Goal: Information Seeking & Learning: Learn about a topic

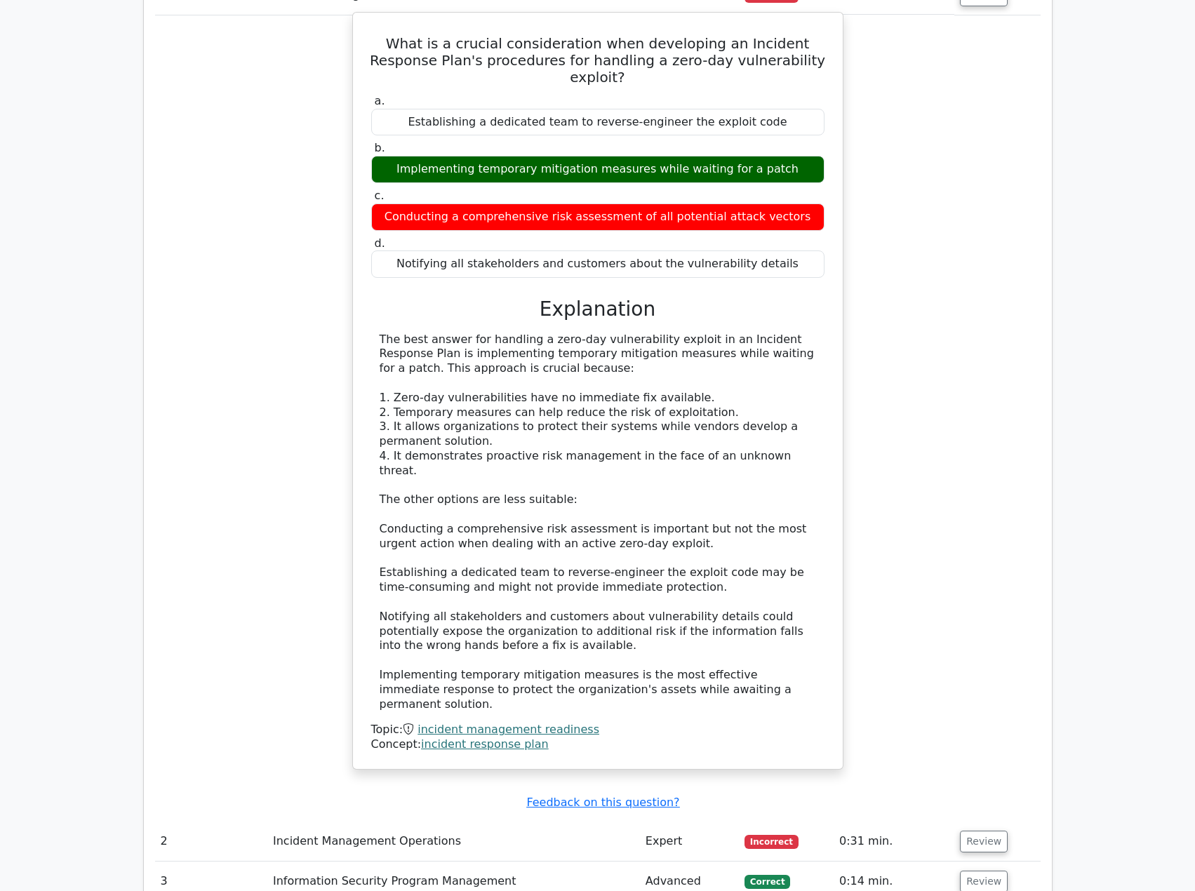
scroll to position [1333, 0]
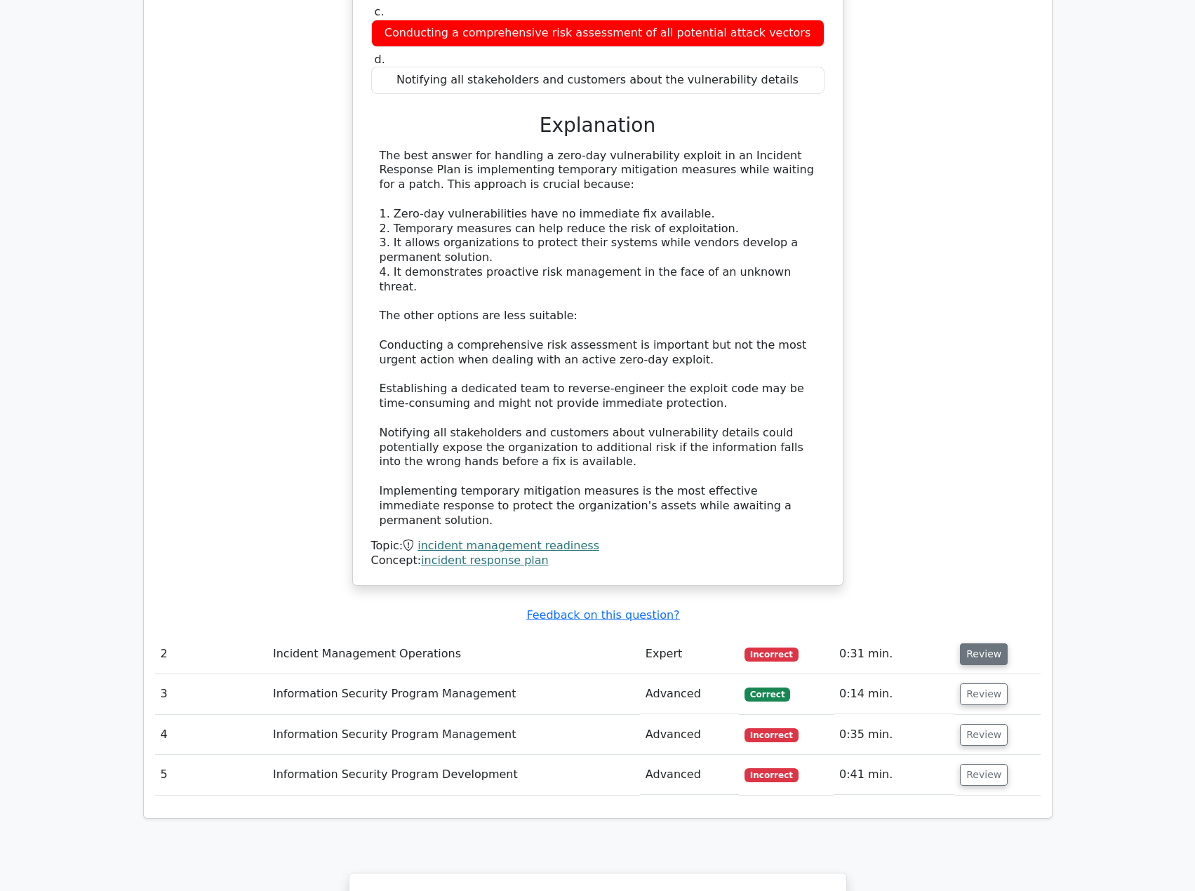
click at [449, 272] on button "Review" at bounding box center [984, 655] width 48 height 22
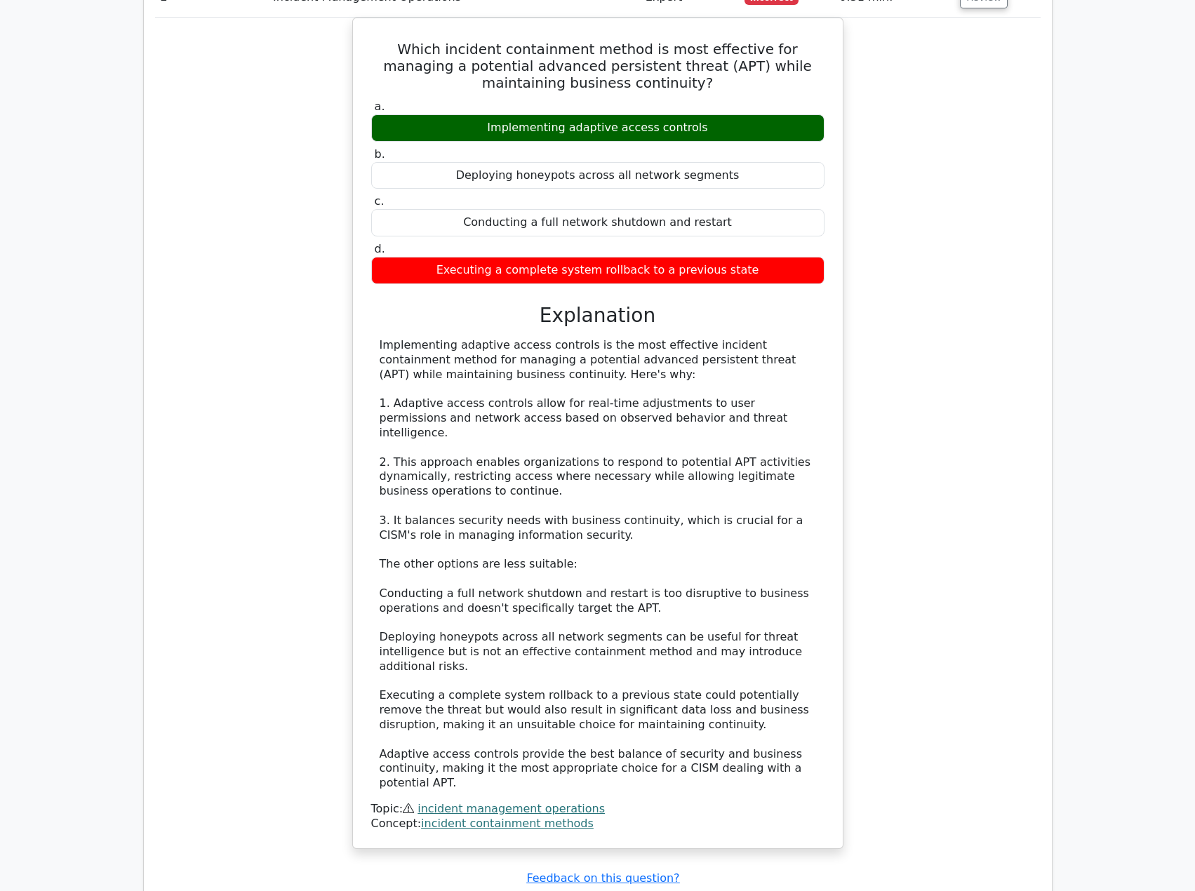
scroll to position [2105, 0]
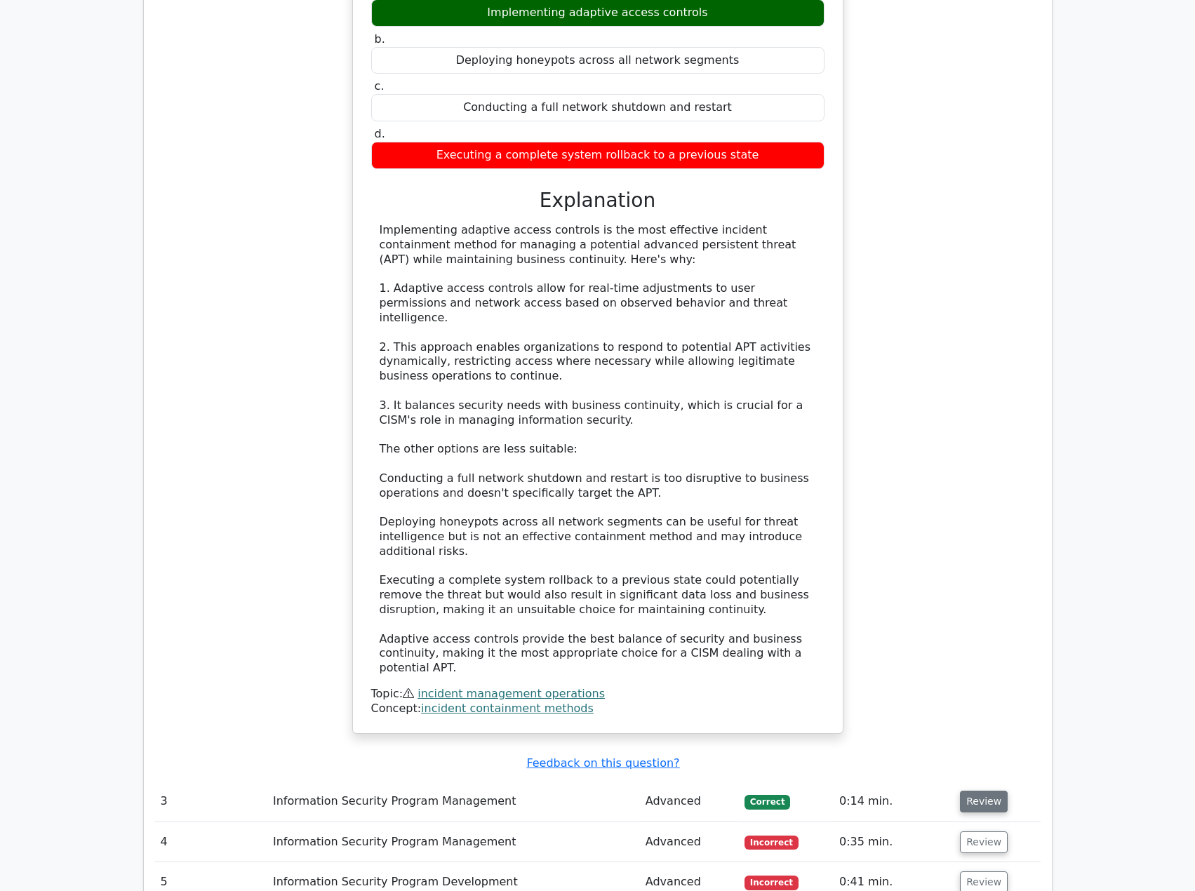
click at [449, 272] on button "Review" at bounding box center [984, 802] width 48 height 22
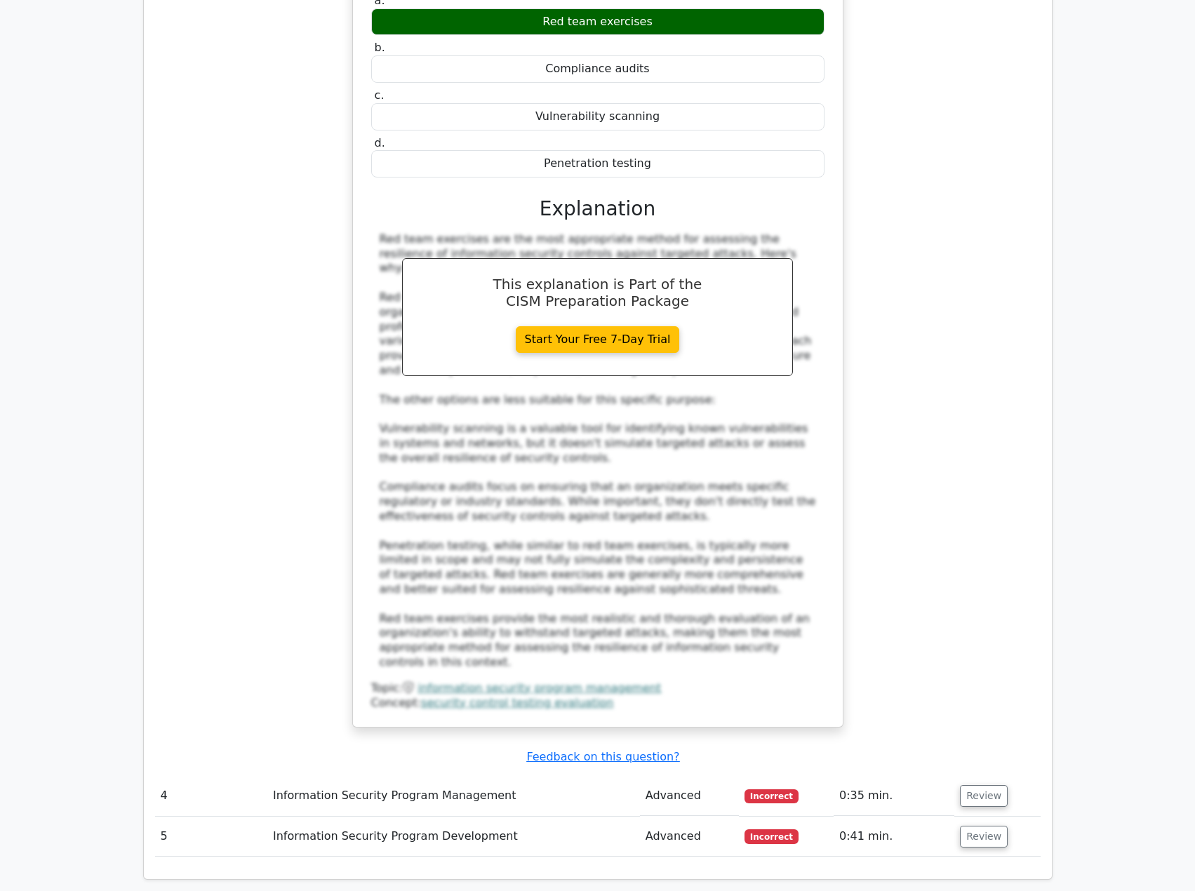
scroll to position [3018, 0]
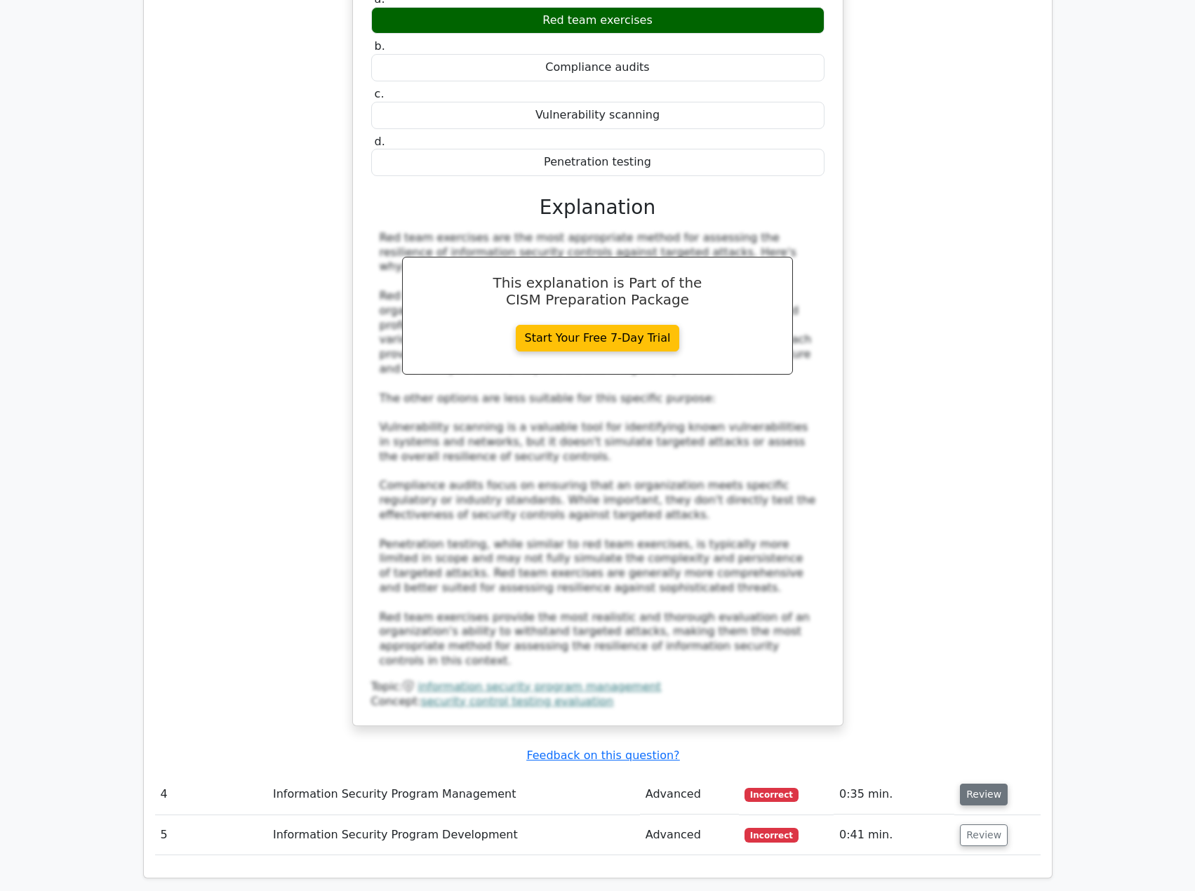
click at [449, 272] on button "Review" at bounding box center [984, 795] width 48 height 22
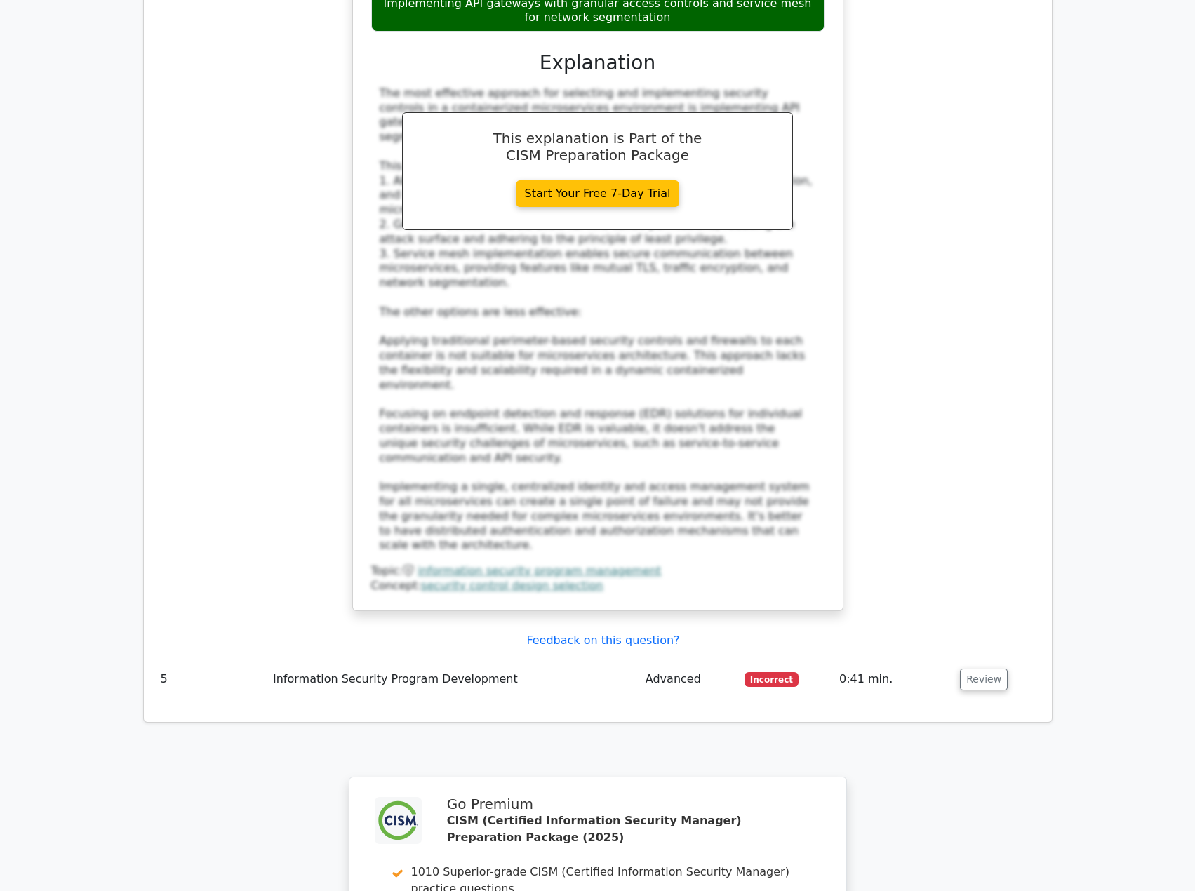
scroll to position [4140, 0]
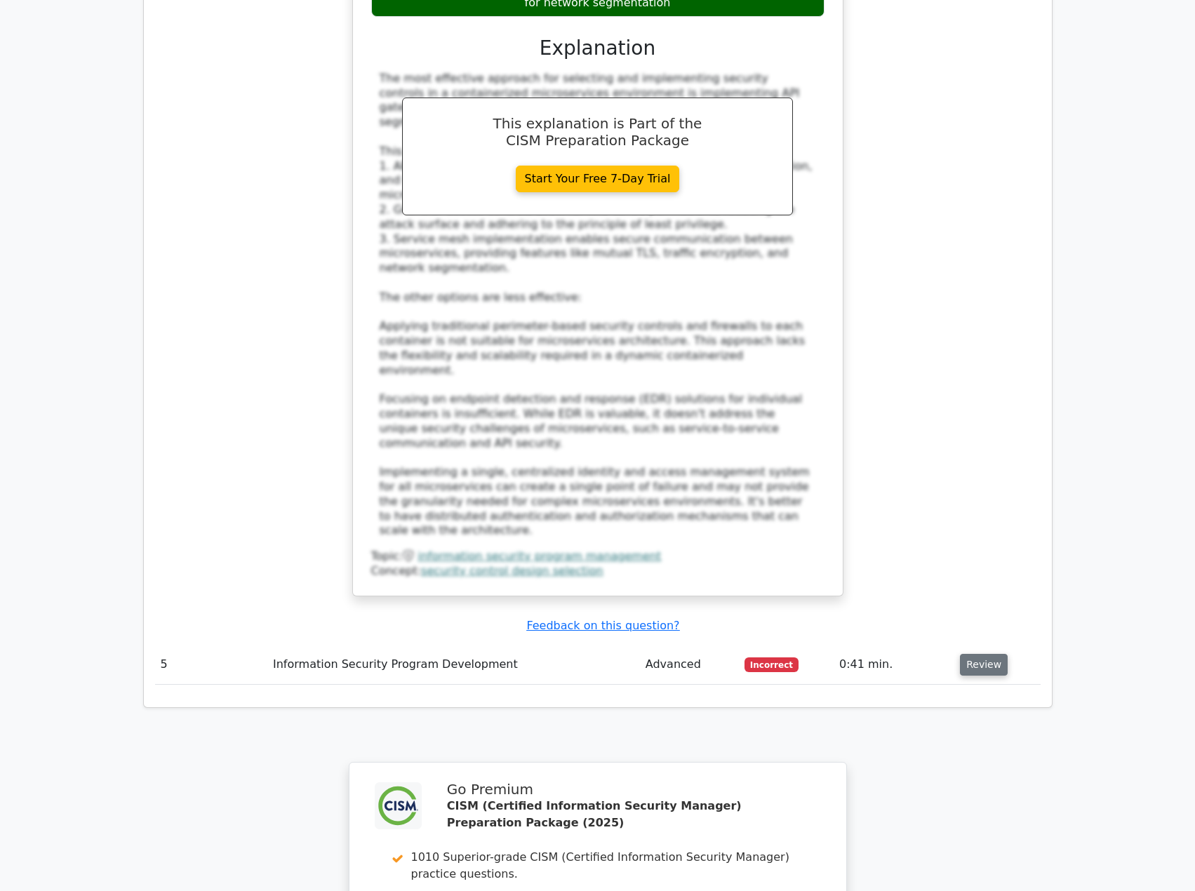
click at [449, 272] on button "Review" at bounding box center [984, 665] width 48 height 22
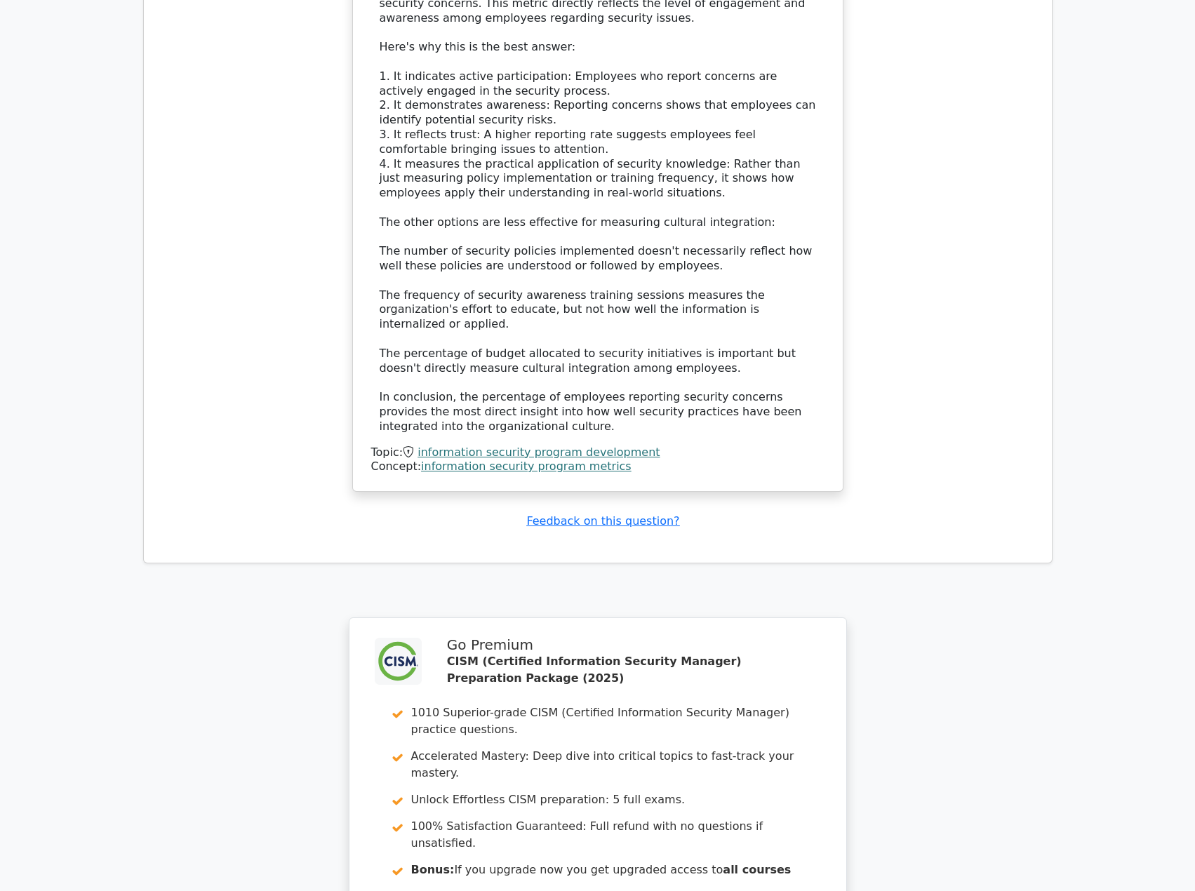
scroll to position [5195, 0]
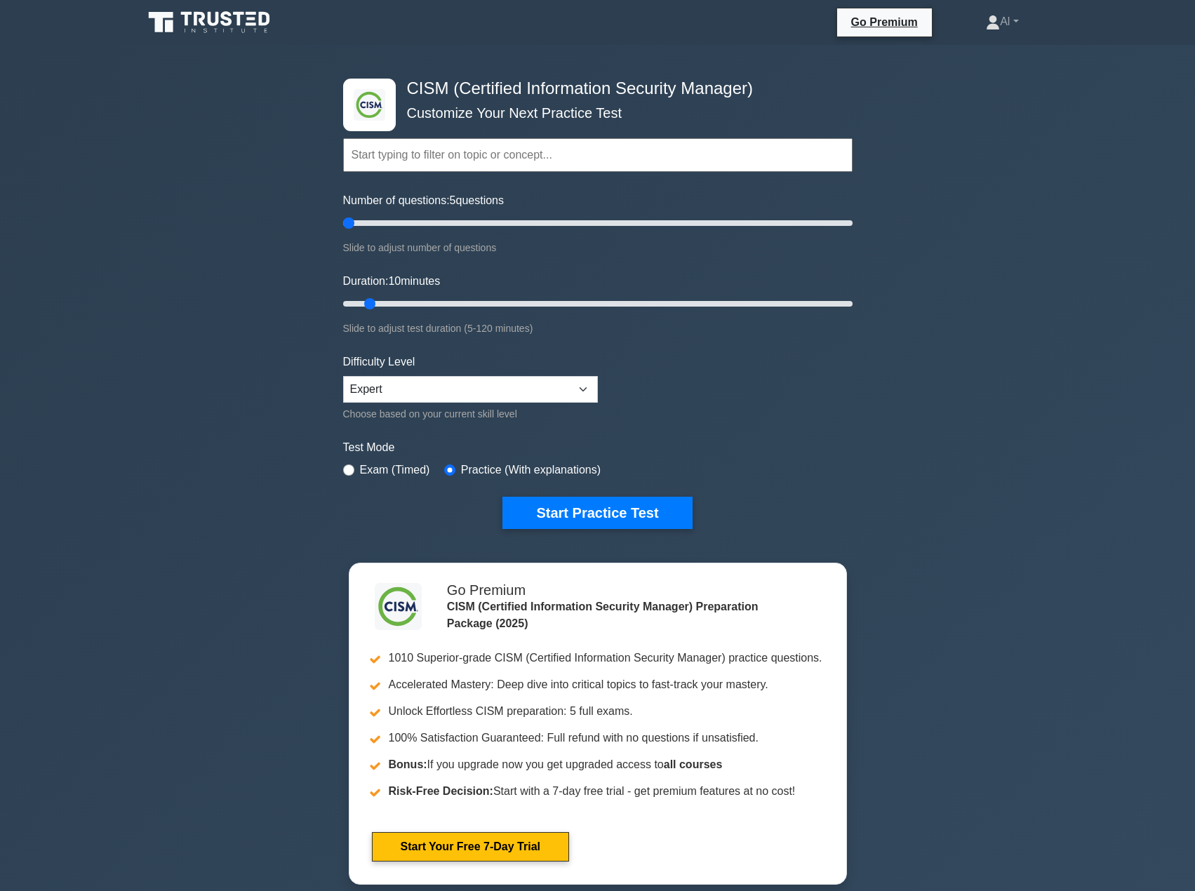
drag, startPoint x: 364, startPoint y: 220, endPoint x: 353, endPoint y: 271, distance: 52.3
type input "5"
click at [343, 222] on input "Number of questions: 5 questions" at bounding box center [597, 223] width 509 height 17
drag, startPoint x: 373, startPoint y: 301, endPoint x: 308, endPoint y: 301, distance: 64.6
type input "5"
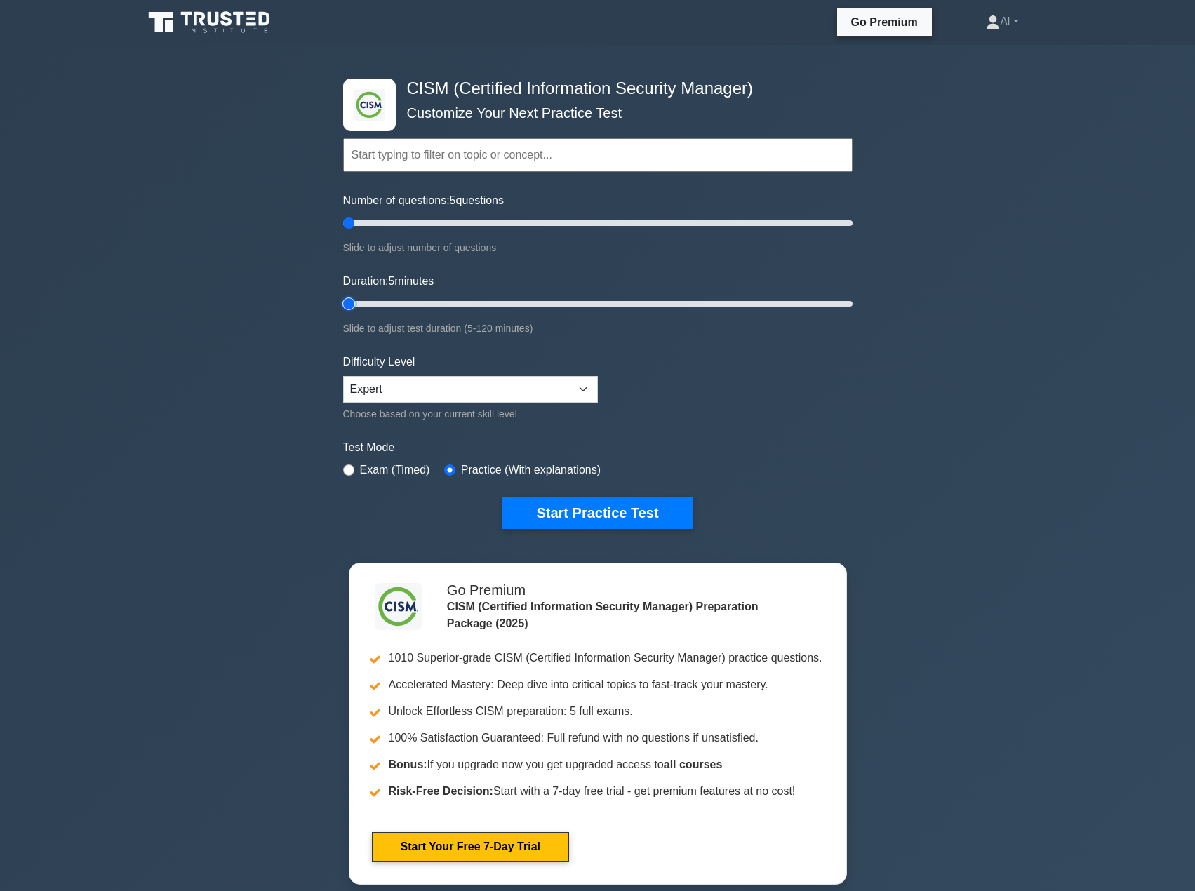
click at [343, 301] on input "Duration: 5 minutes" at bounding box center [597, 303] width 509 height 17
click at [567, 509] on button "Start Practice Test" at bounding box center [596, 513] width 189 height 32
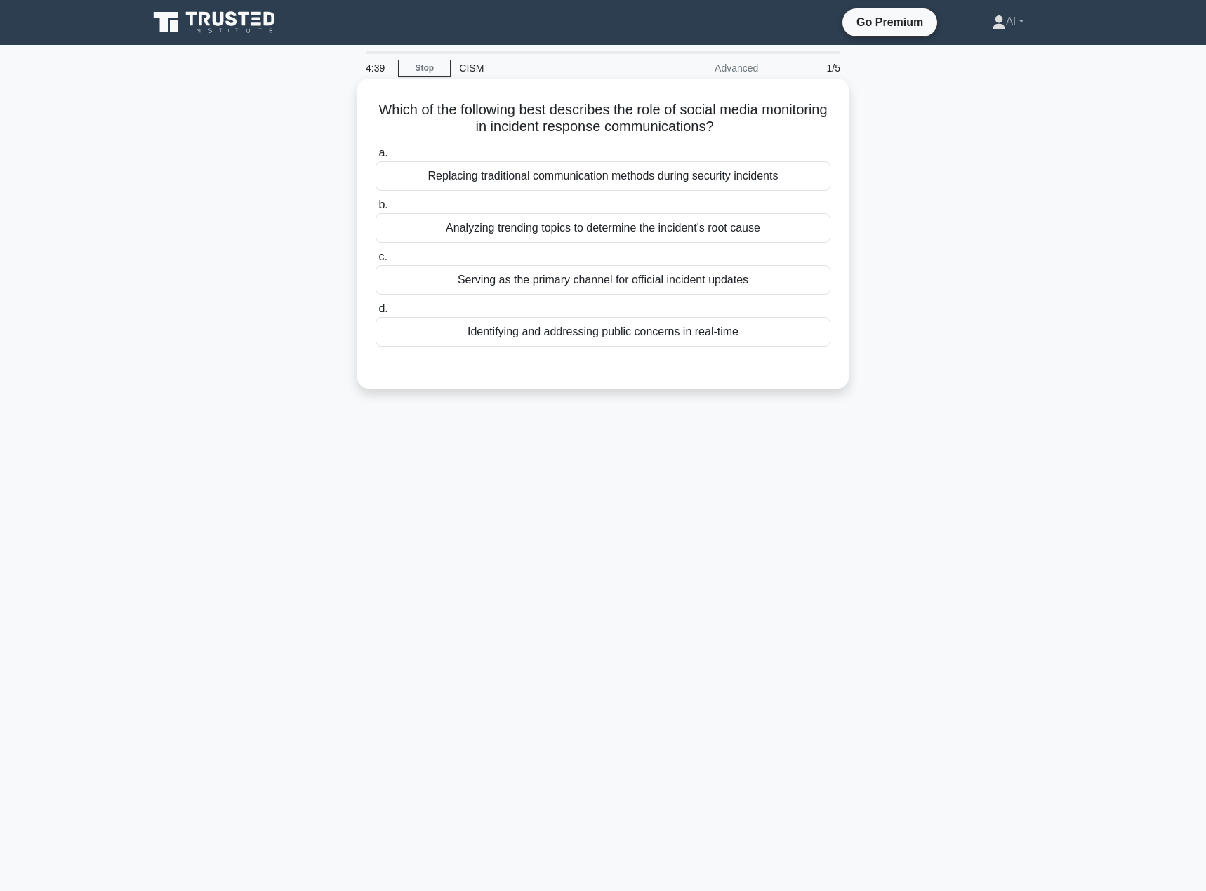
click at [597, 336] on div "Identifying and addressing public concerns in real-time" at bounding box center [602, 331] width 455 height 29
click at [375, 314] on input "d. Identifying and addressing public concerns in real-time" at bounding box center [375, 309] width 0 height 9
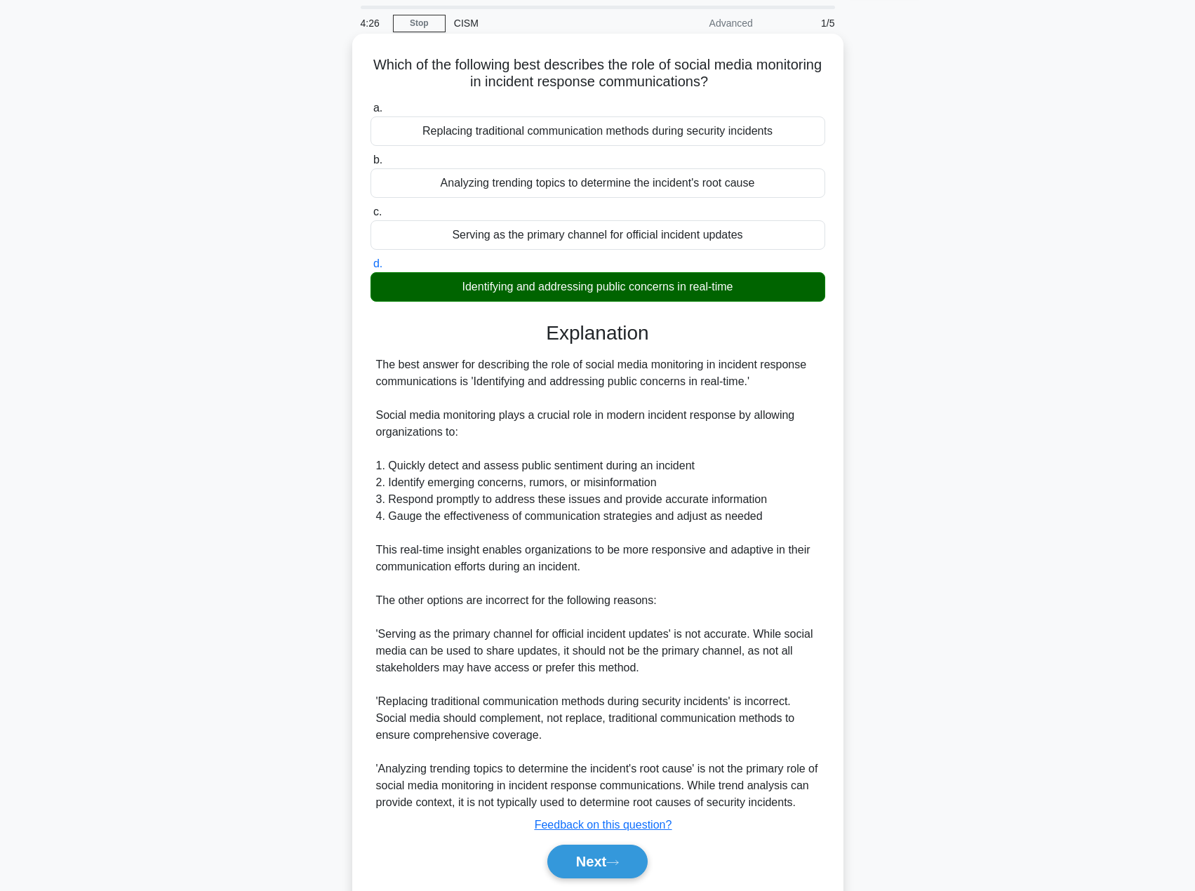
scroll to position [93, 0]
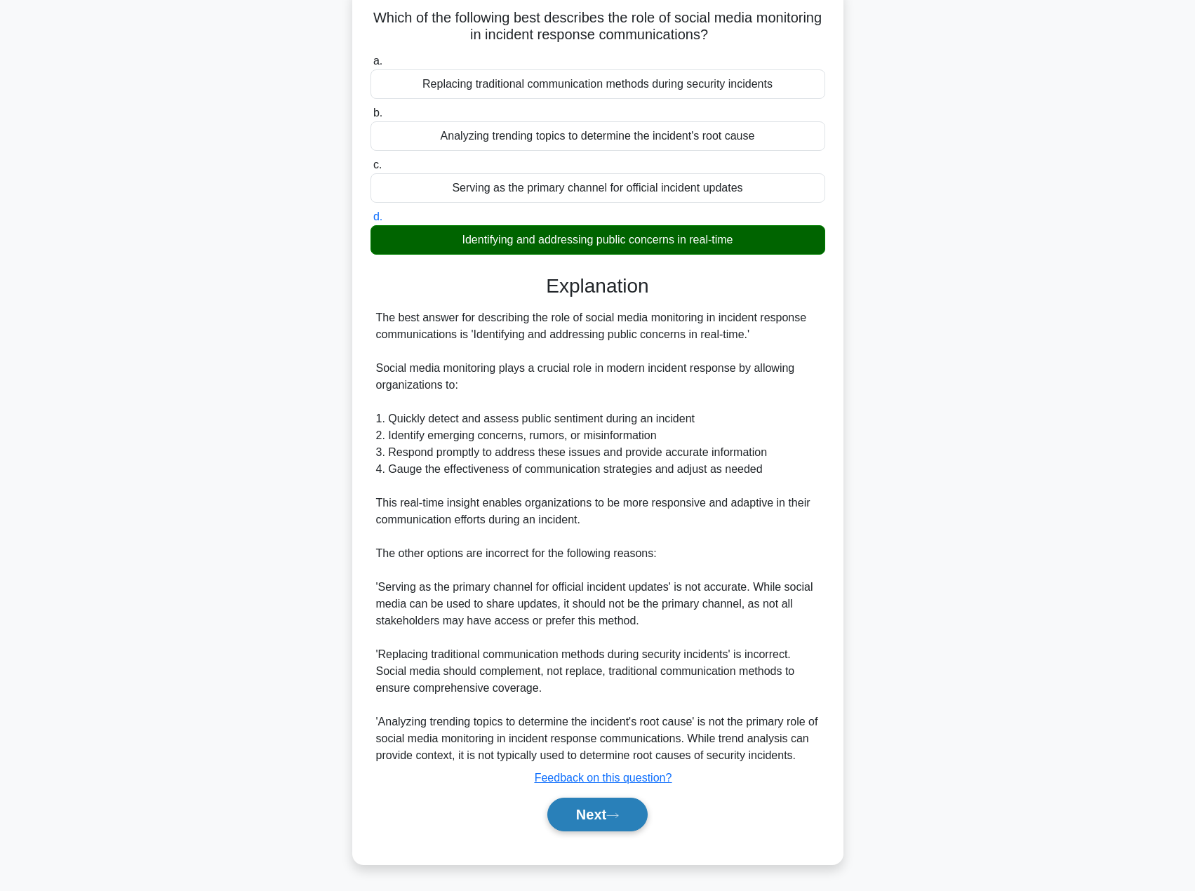
click at [601, 801] on button "Next" at bounding box center [597, 815] width 100 height 34
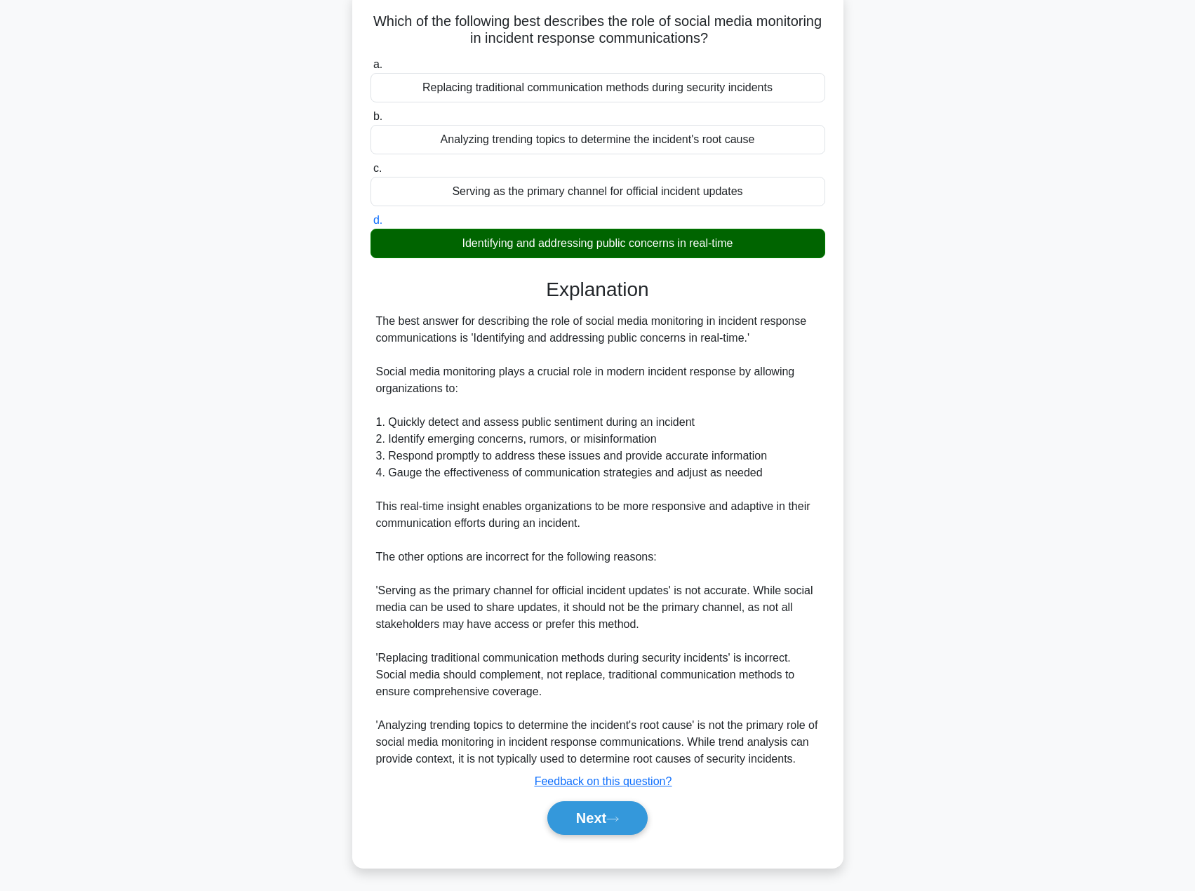
scroll to position [0, 0]
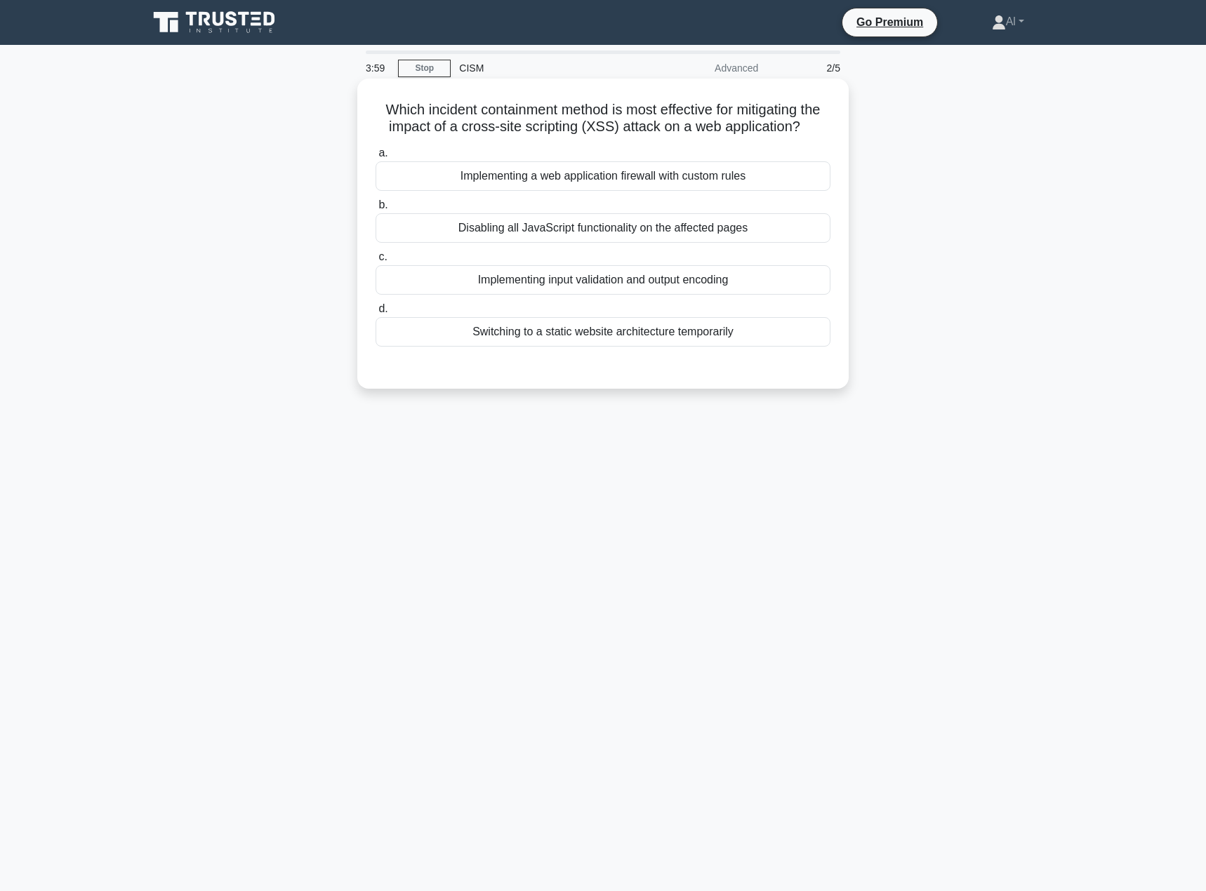
click at [589, 295] on div "Implementing input validation and output encoding" at bounding box center [602, 279] width 455 height 29
click at [375, 262] on input "c. Implementing input validation and output encoding" at bounding box center [375, 257] width 0 height 9
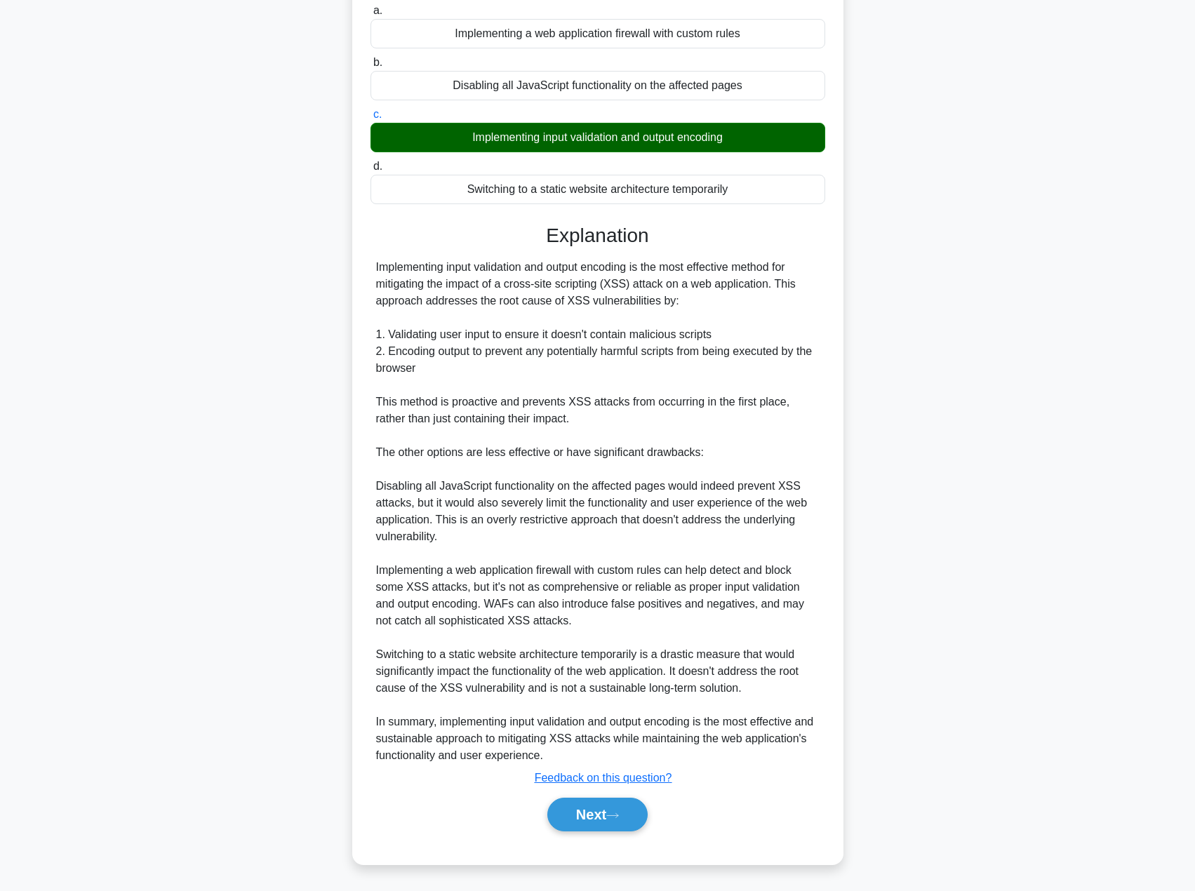
scroll to position [160, 0]
click at [599, 811] on button "Next" at bounding box center [597, 815] width 100 height 34
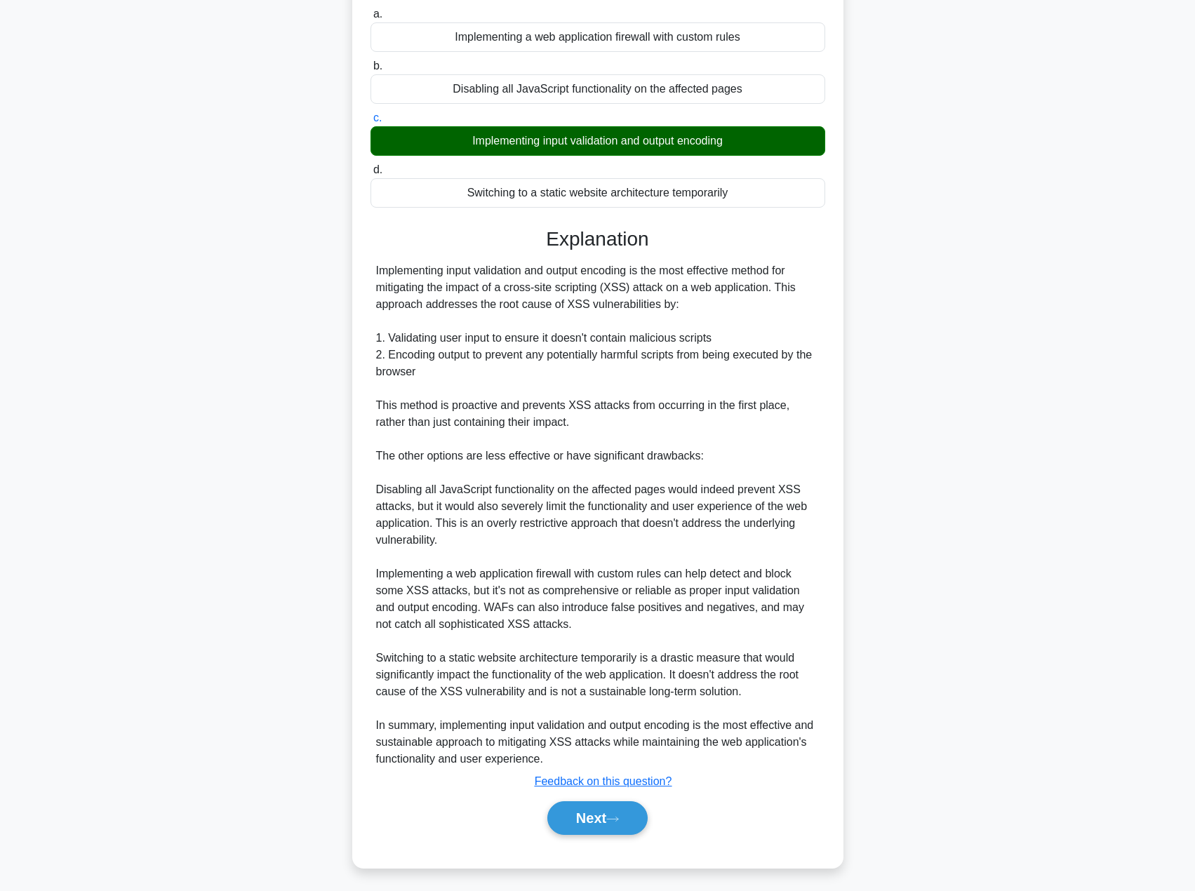
scroll to position [0, 0]
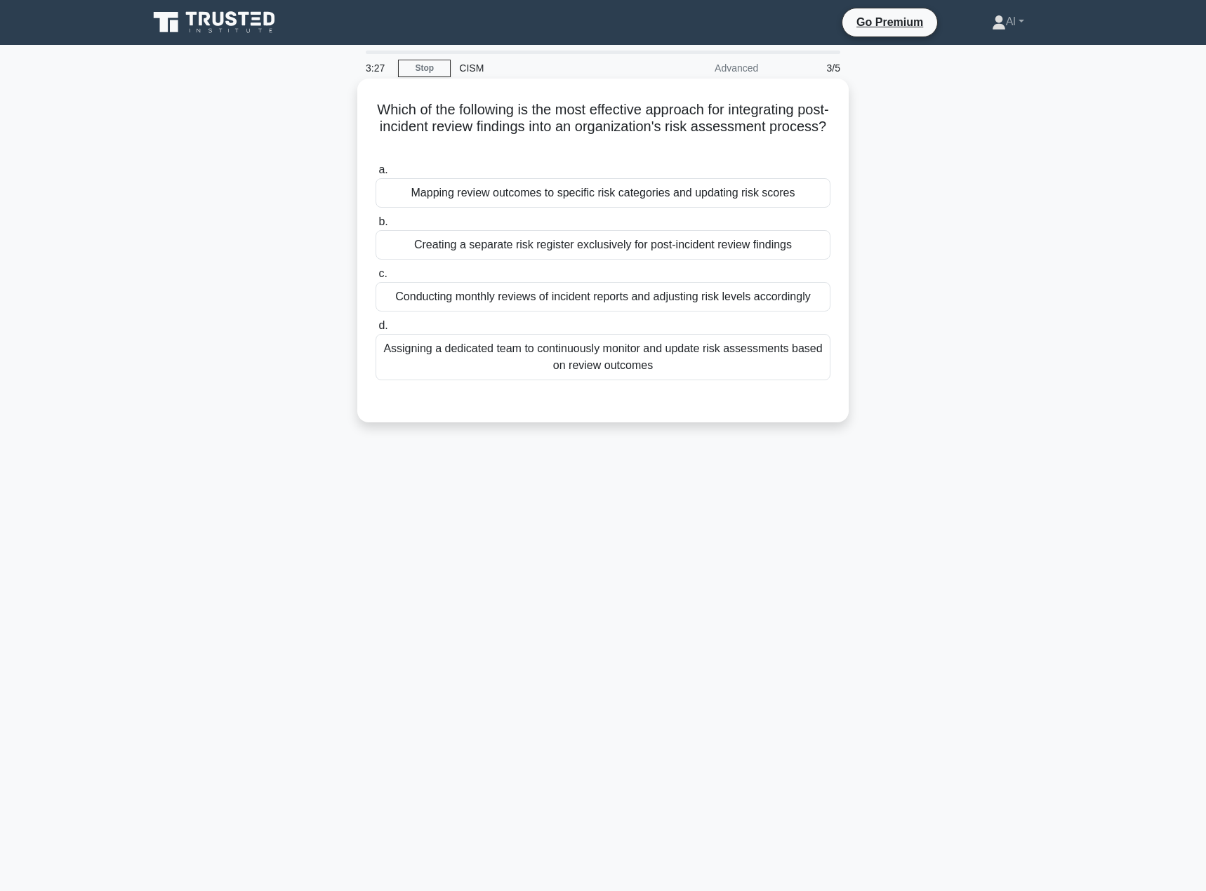
click at [614, 359] on div "Assigning a dedicated team to continuously monitor and update risk assessments …" at bounding box center [602, 357] width 455 height 46
click at [375, 331] on input "d. Assigning a dedicated team to continuously monitor and update risk assessmen…" at bounding box center [375, 325] width 0 height 9
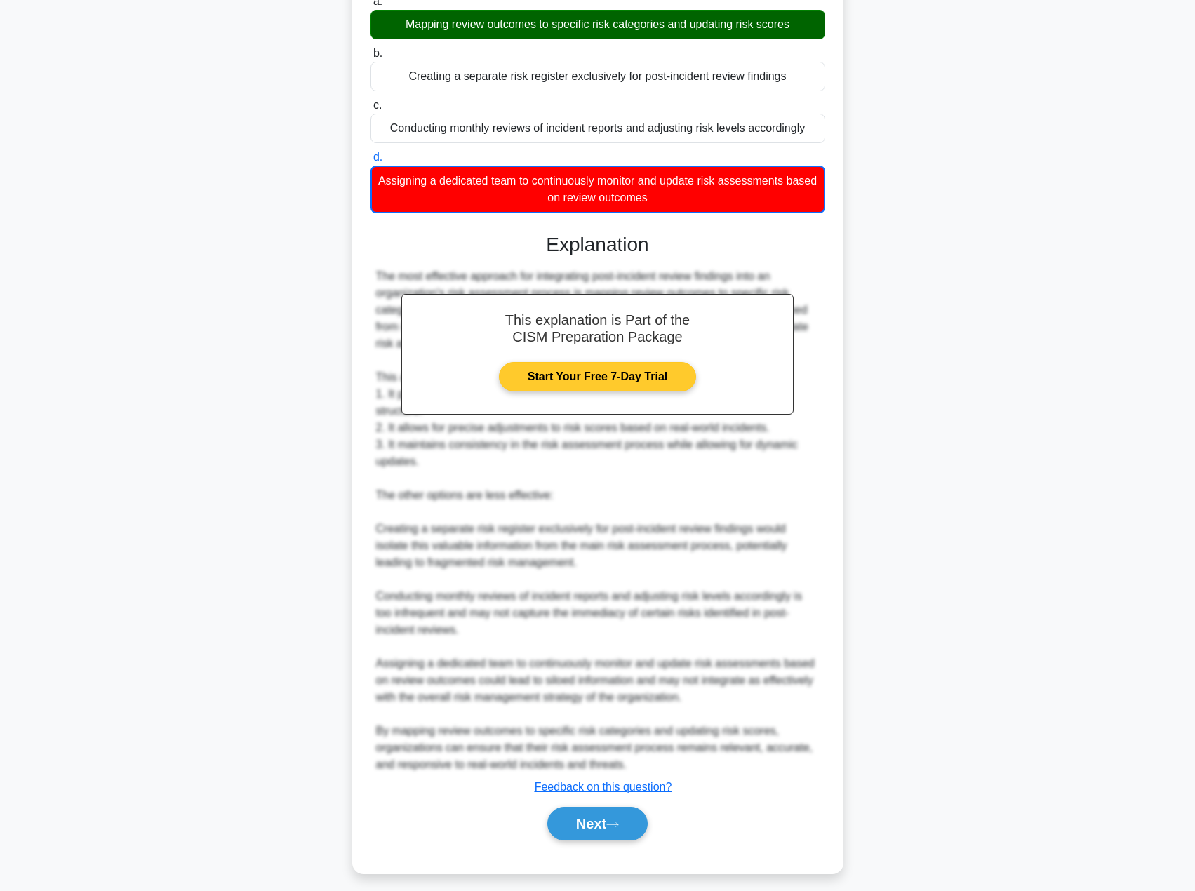
scroll to position [178, 0]
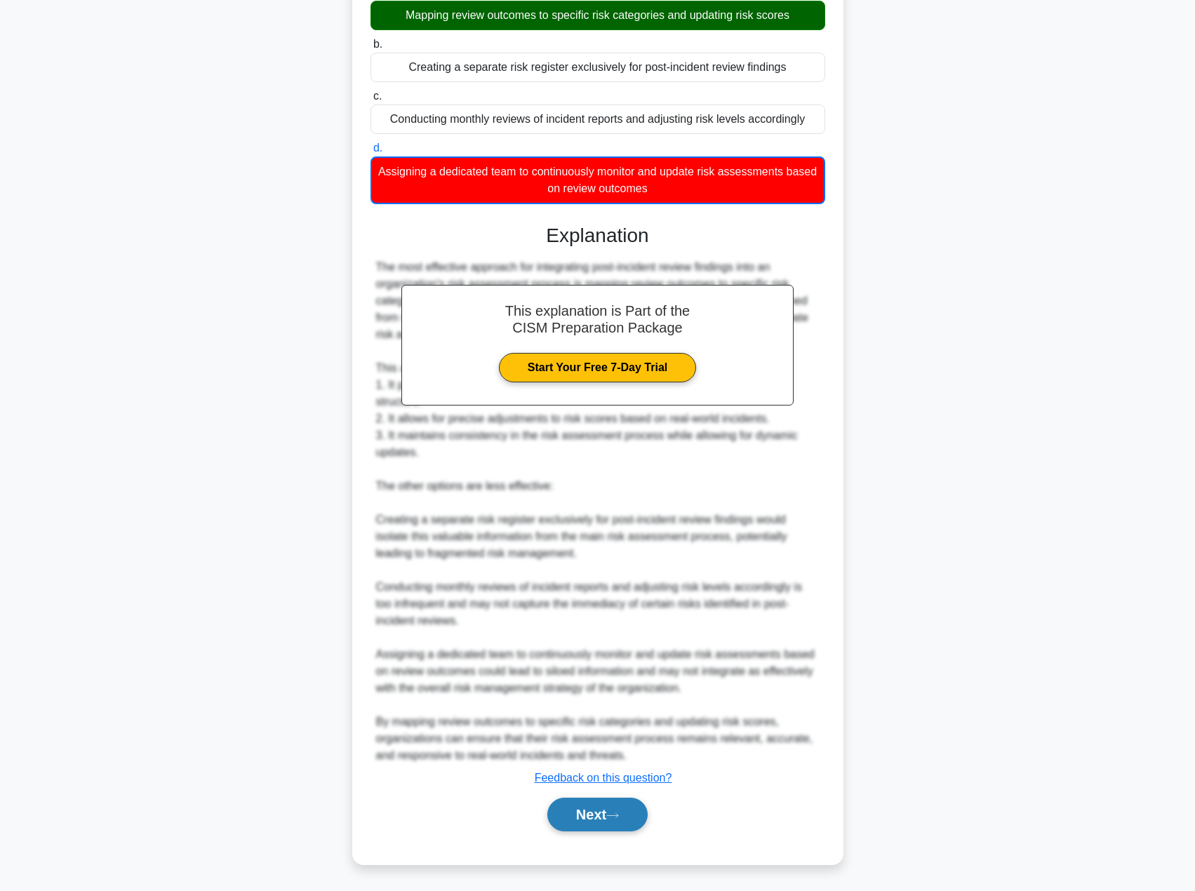
click at [591, 804] on button "Next" at bounding box center [597, 815] width 100 height 34
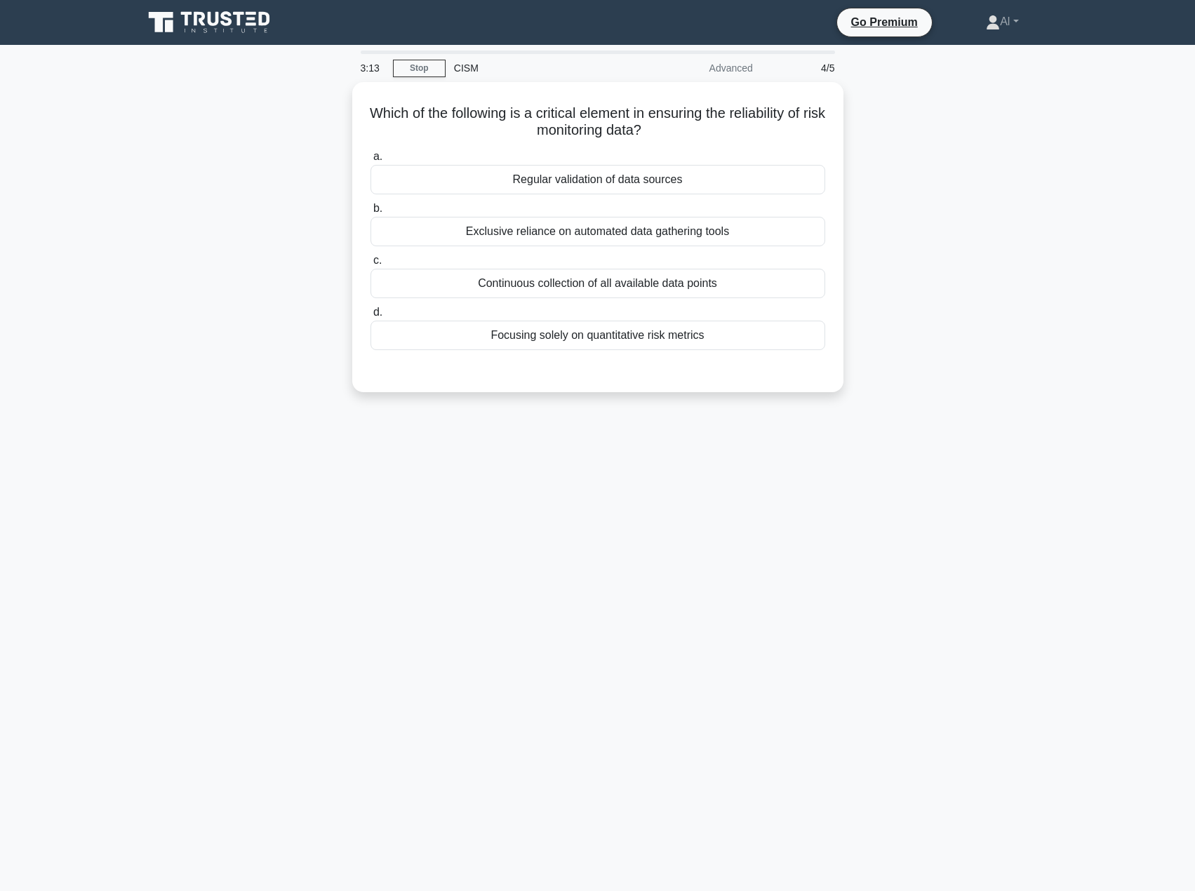
scroll to position [0, 0]
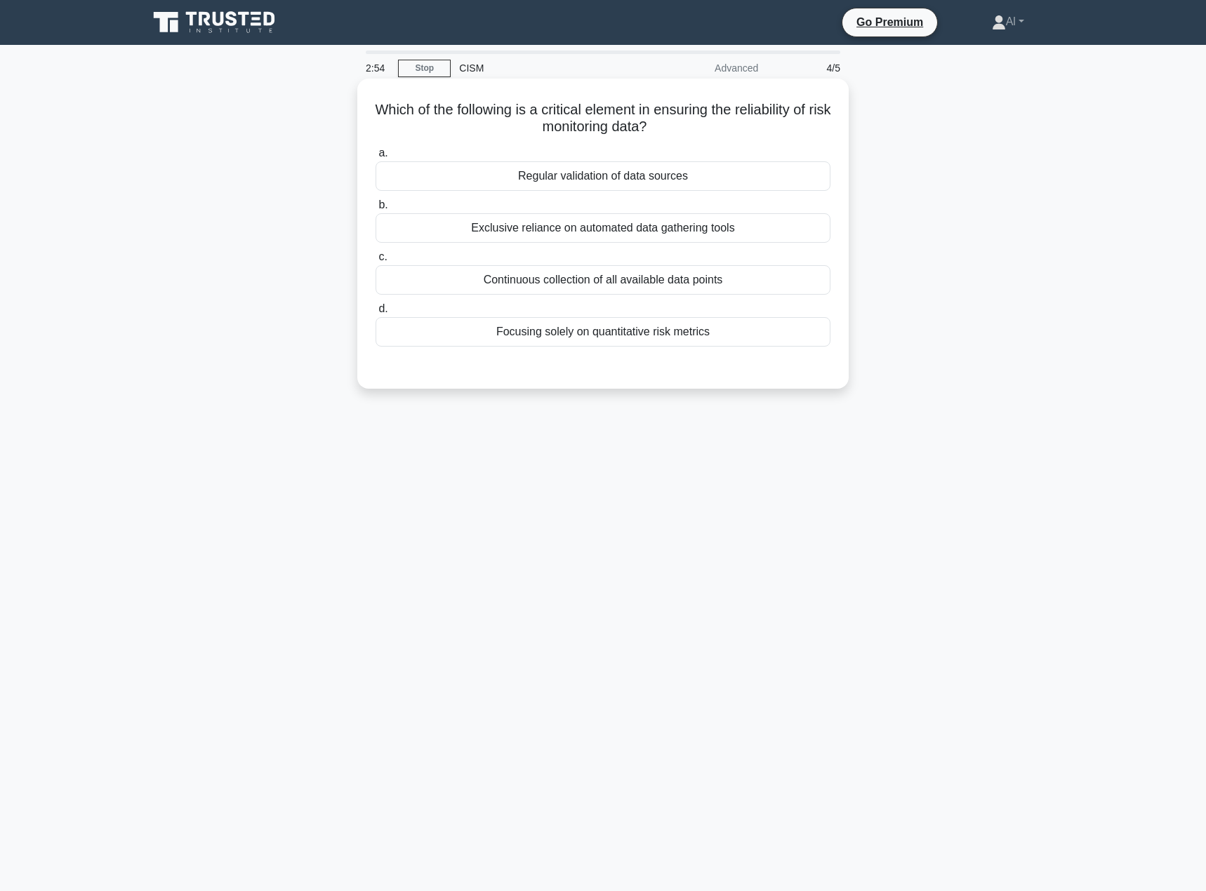
click at [648, 281] on div "Continuous collection of all available data points" at bounding box center [602, 279] width 455 height 29
click at [375, 262] on input "c. Continuous collection of all available data points" at bounding box center [375, 257] width 0 height 9
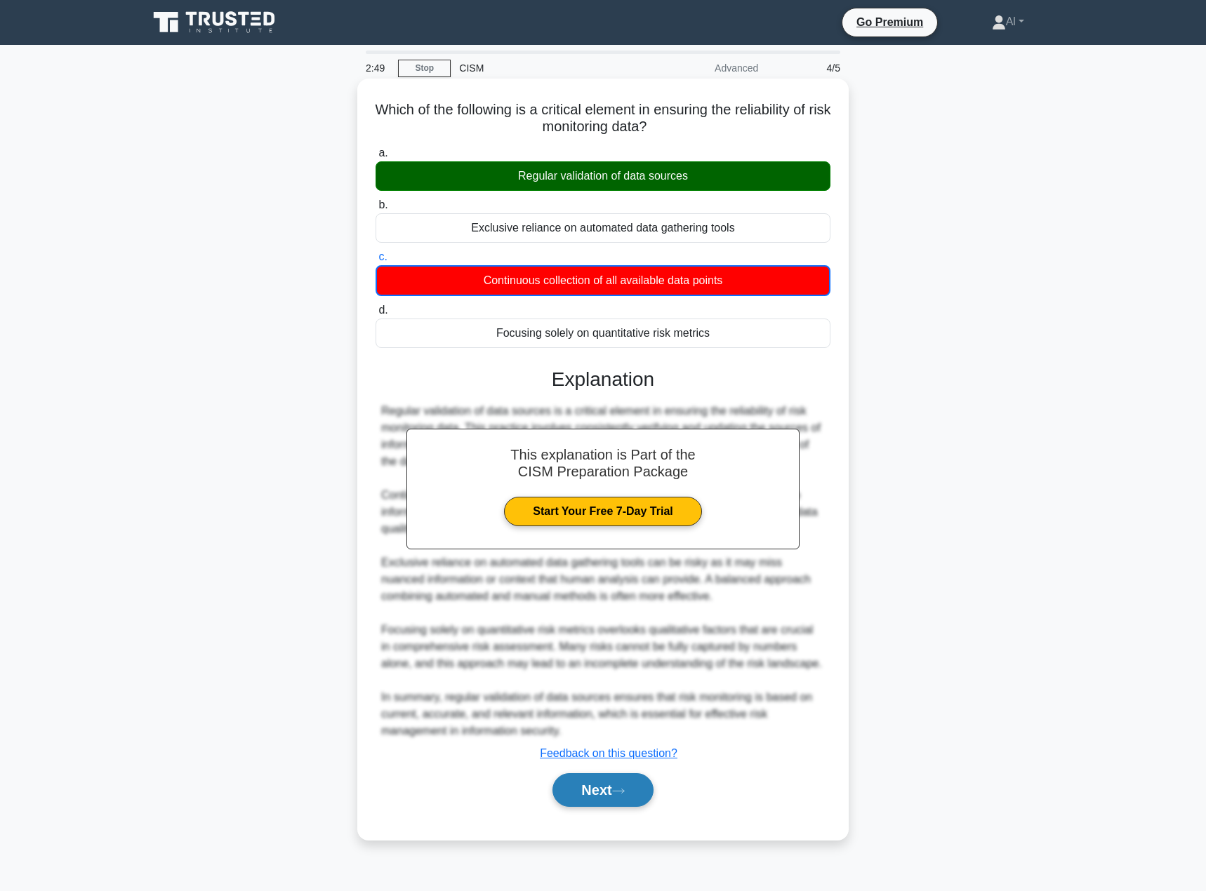
click at [589, 797] on button "Next" at bounding box center [602, 790] width 100 height 34
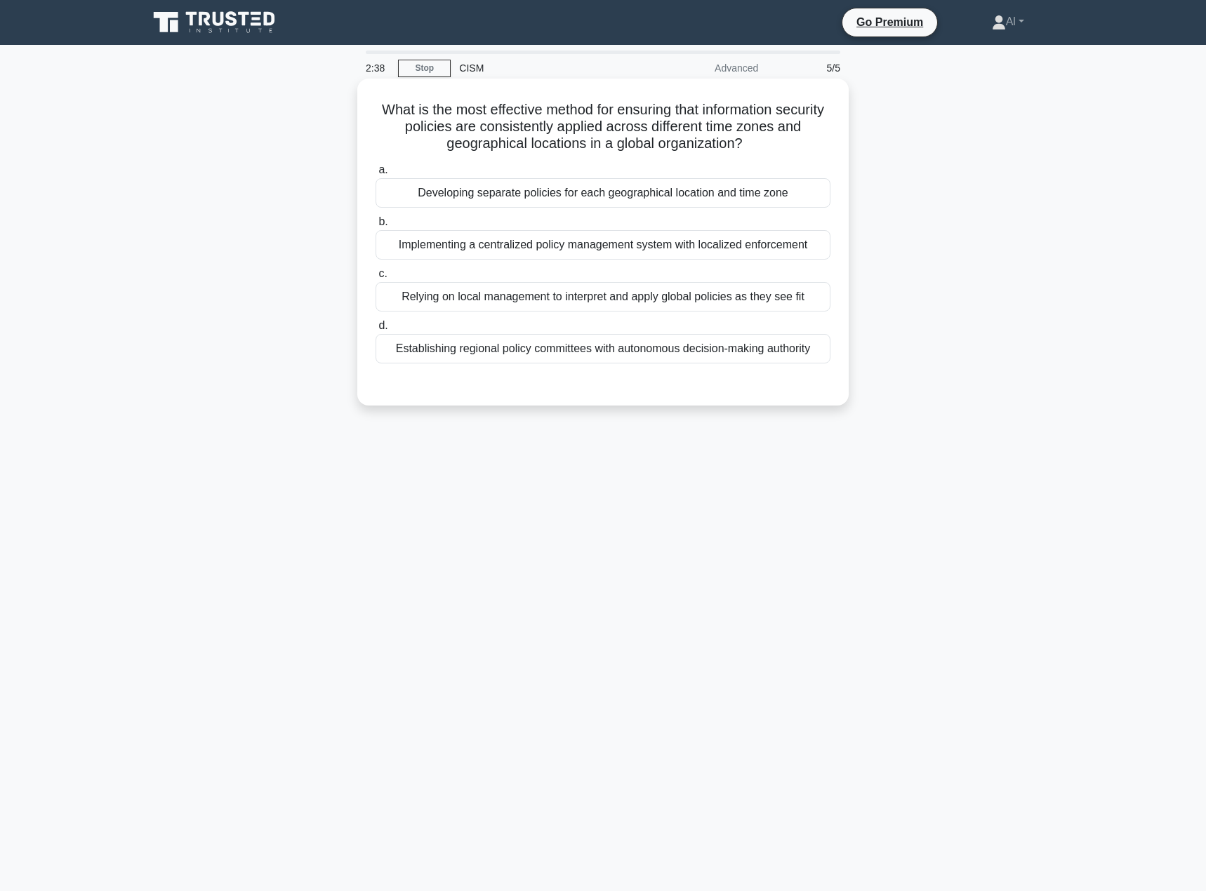
click at [648, 246] on div "Implementing a centralized policy management system with localized enforcement" at bounding box center [602, 244] width 455 height 29
click at [375, 227] on input "b. Implementing a centralized policy management system with localized enforceme…" at bounding box center [375, 222] width 0 height 9
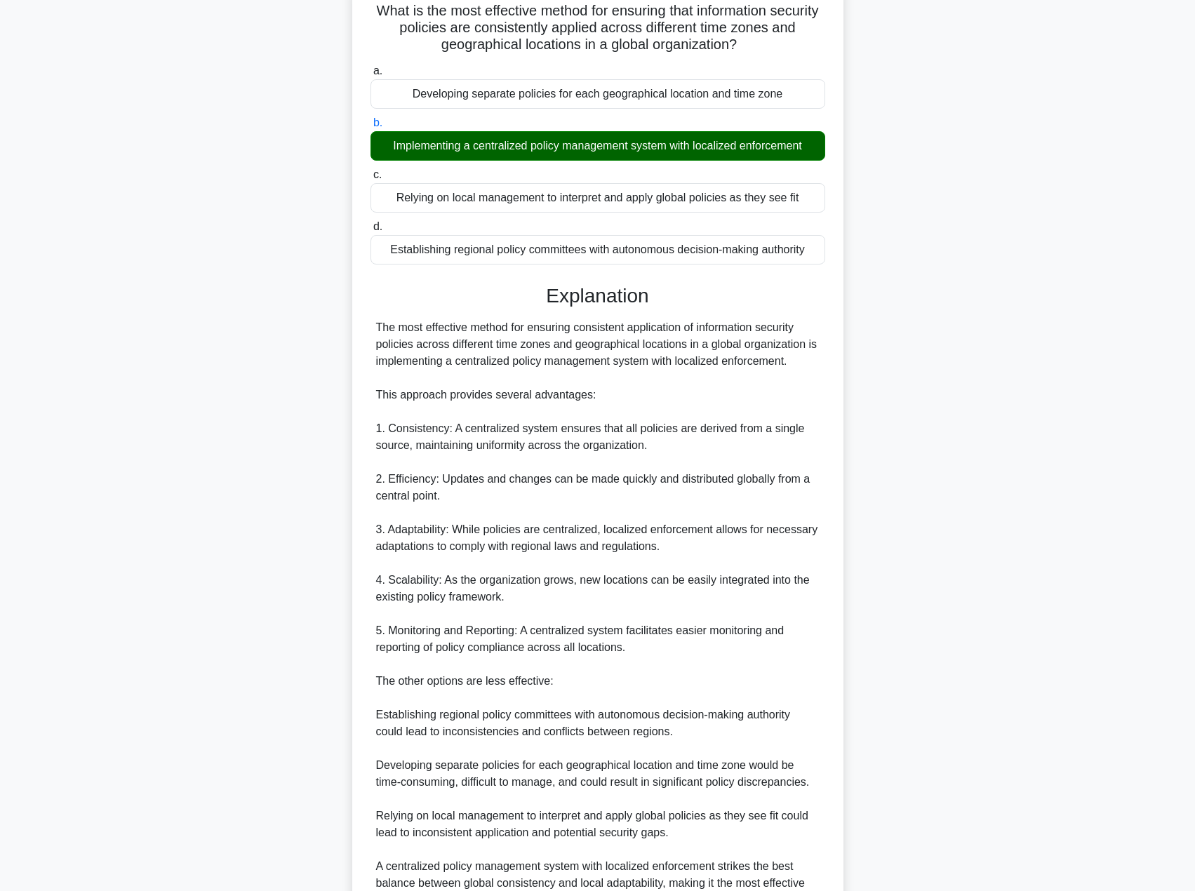
scroll to position [244, 0]
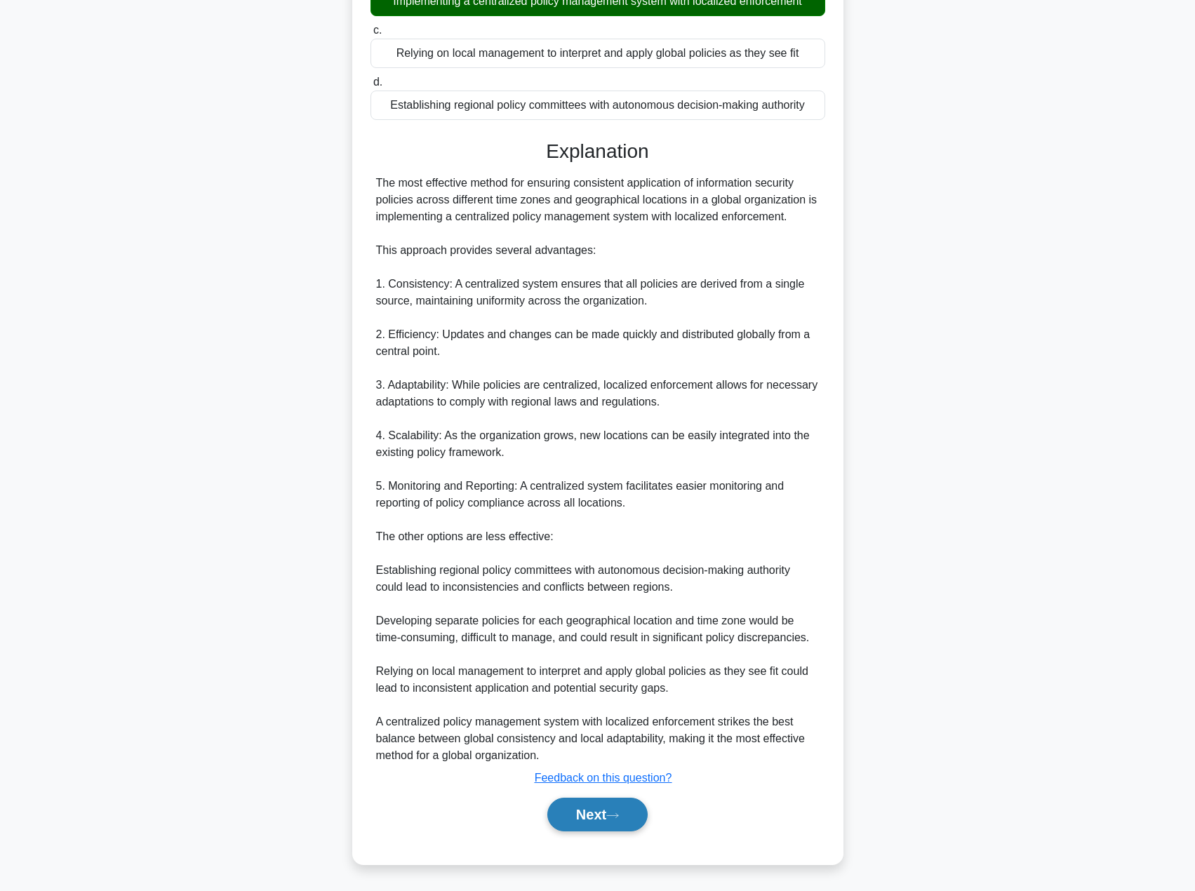
click at [582, 822] on button "Next" at bounding box center [597, 815] width 100 height 34
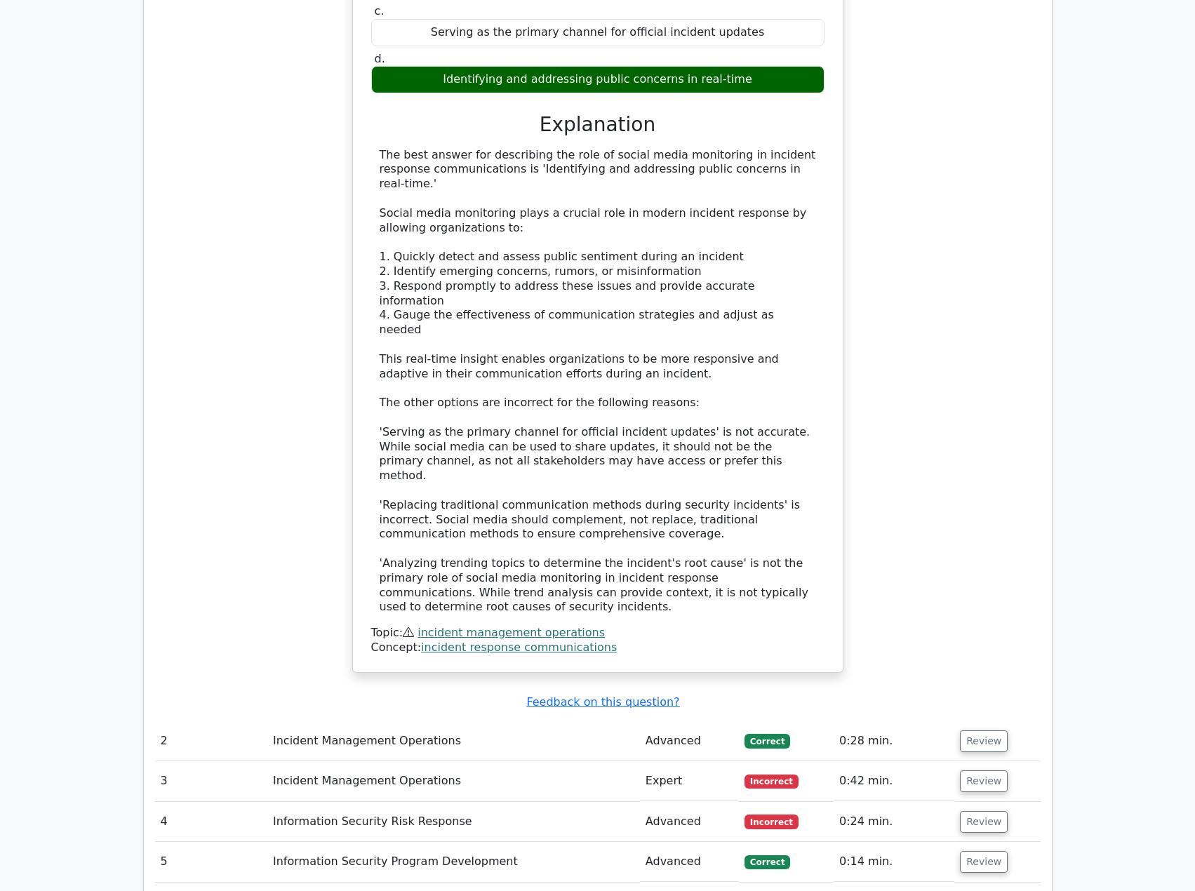
scroll to position [1404, 0]
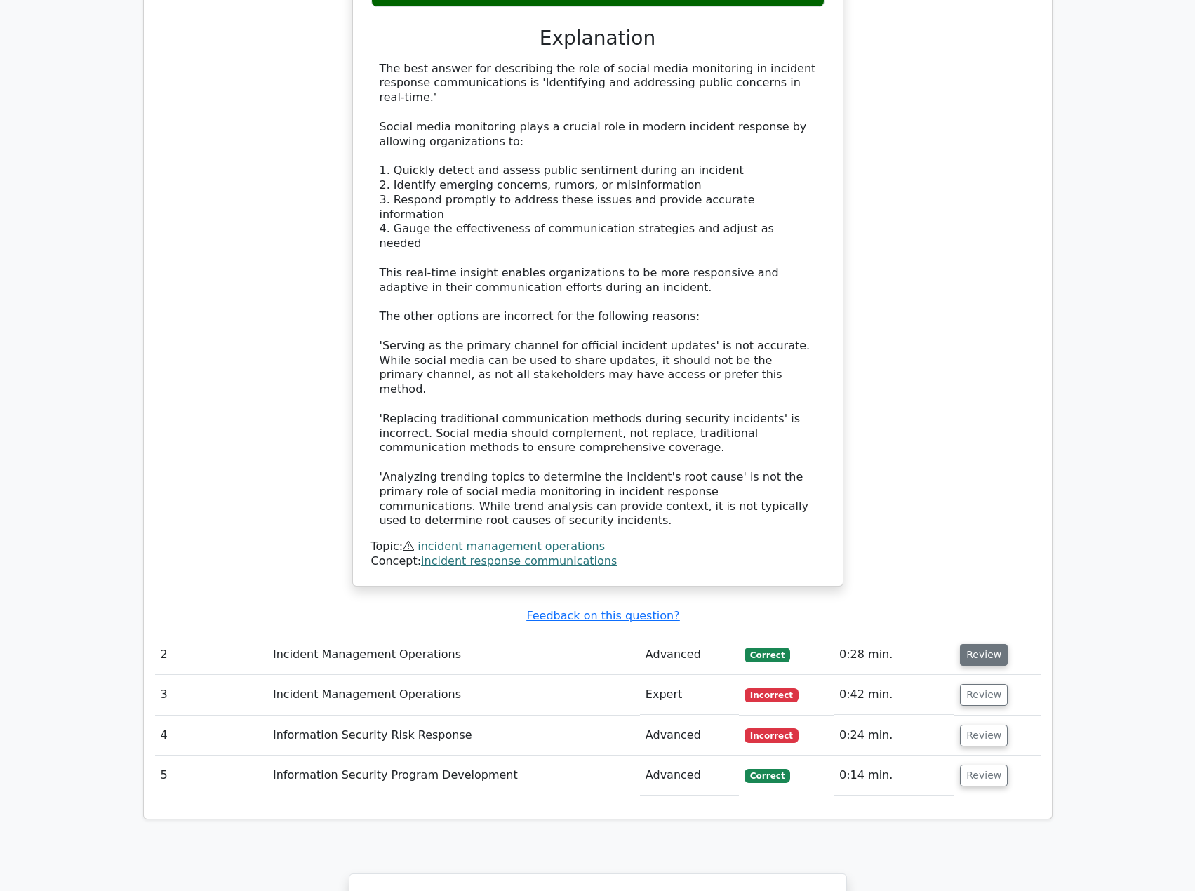
click at [989, 644] on button "Review" at bounding box center [984, 655] width 48 height 22
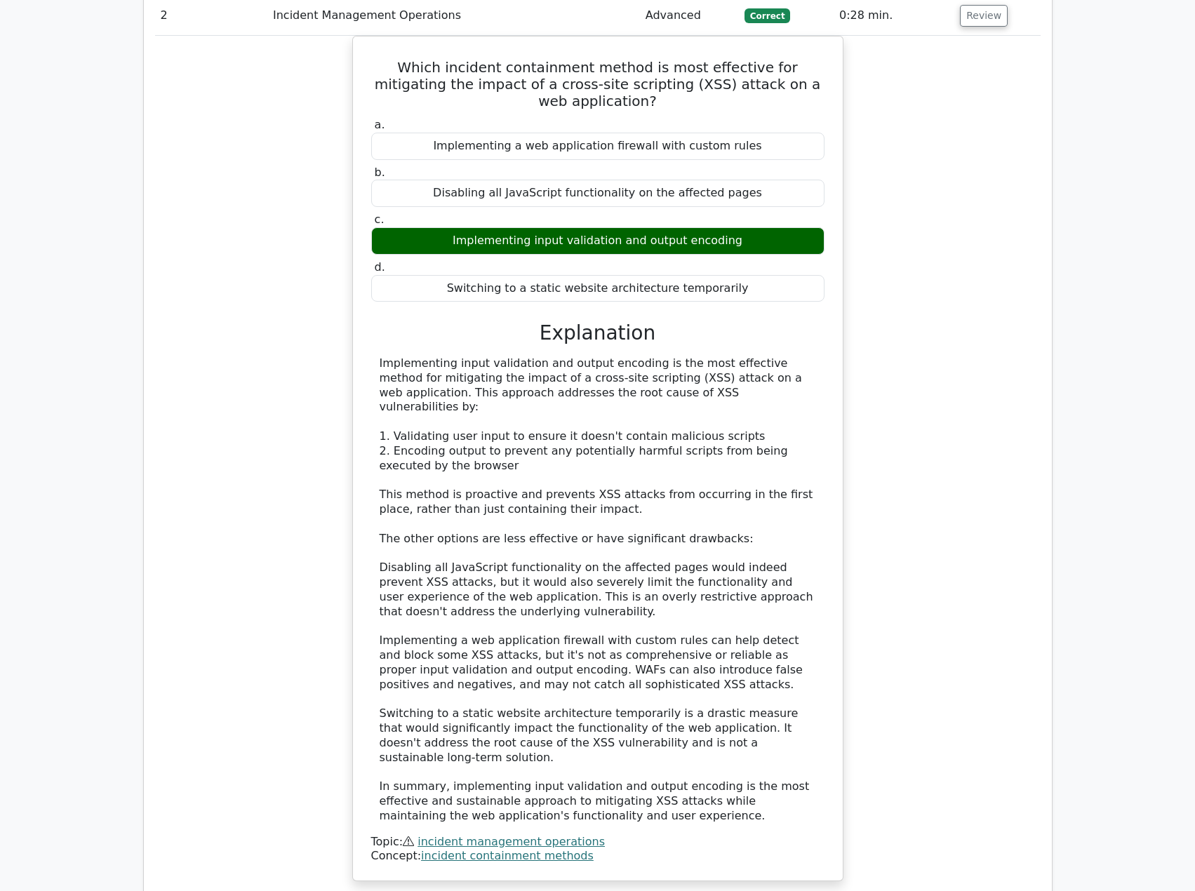
scroll to position [2176, 0]
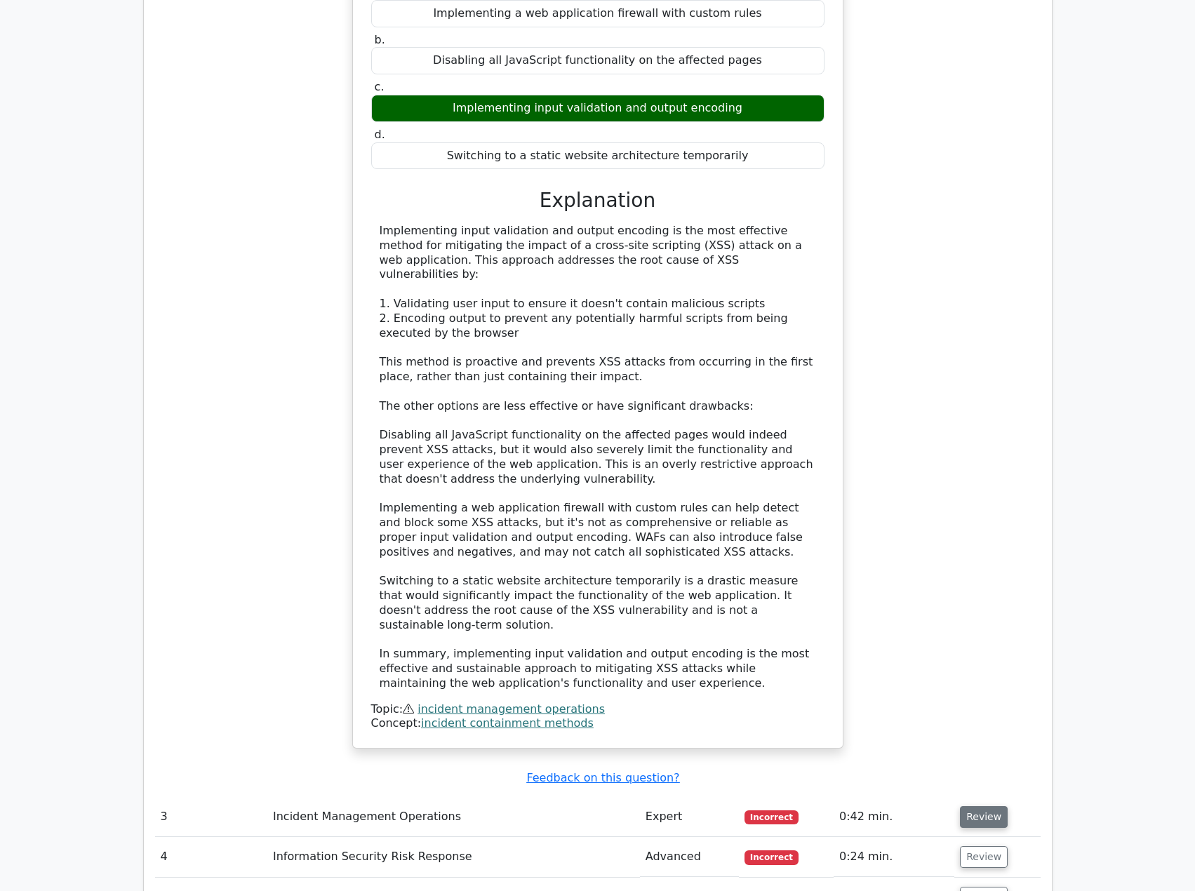
click at [979, 806] on button "Review" at bounding box center [984, 817] width 48 height 22
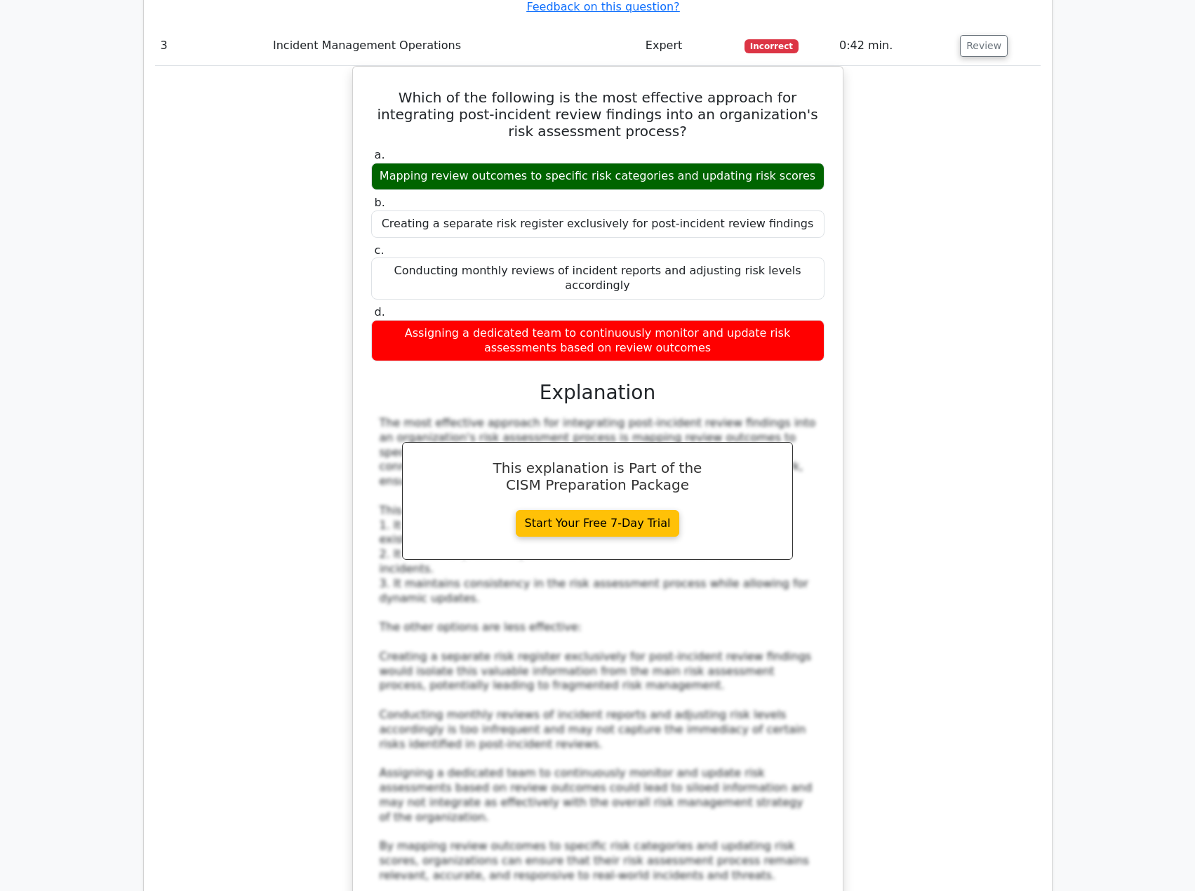
scroll to position [3088, 0]
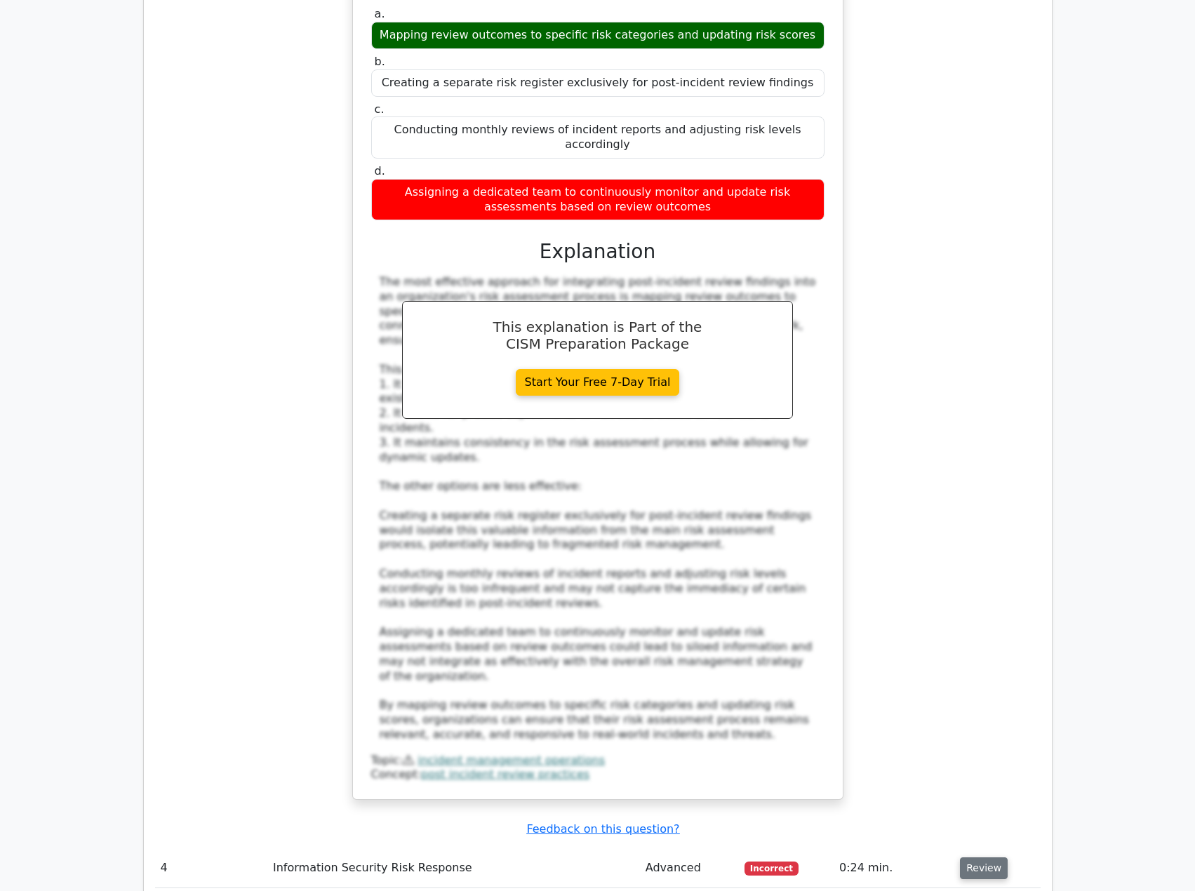
click at [968, 858] on button "Review" at bounding box center [984, 869] width 48 height 22
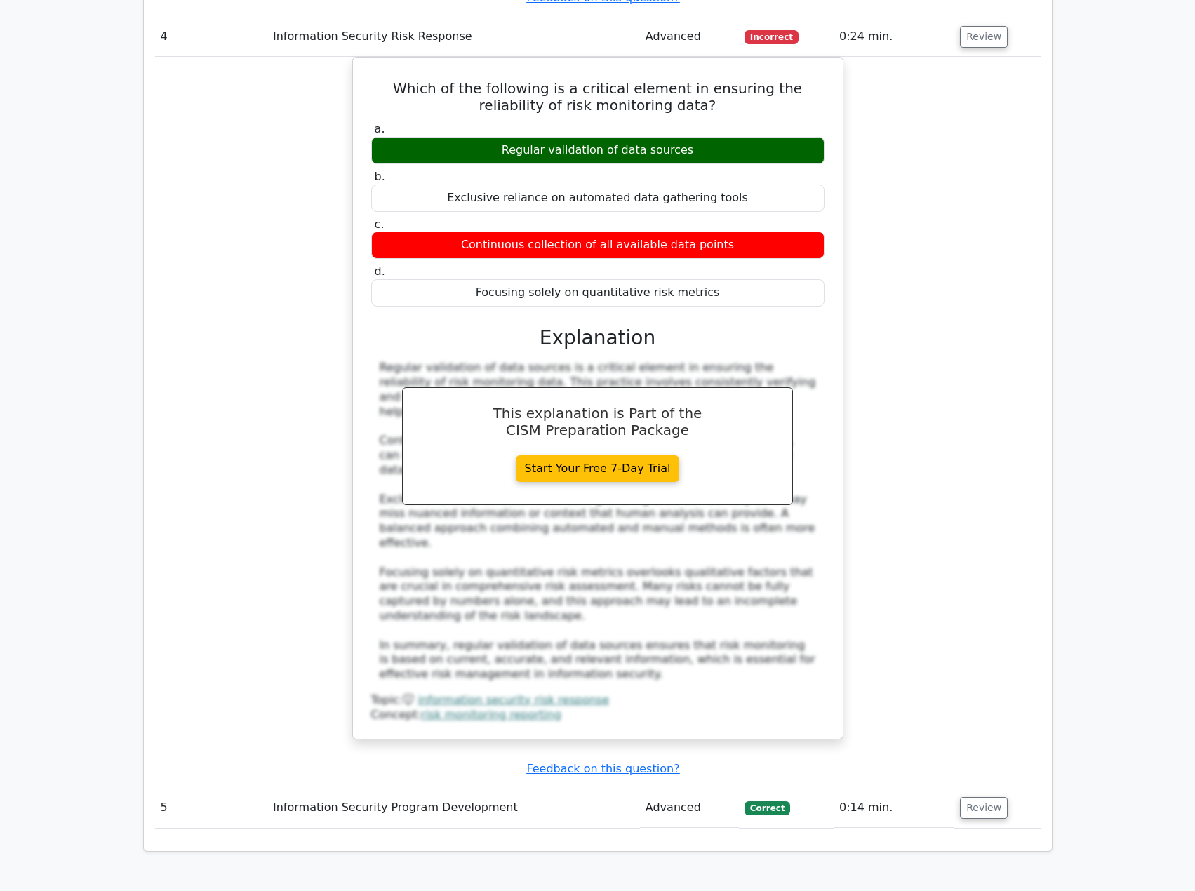
scroll to position [4000, 0]
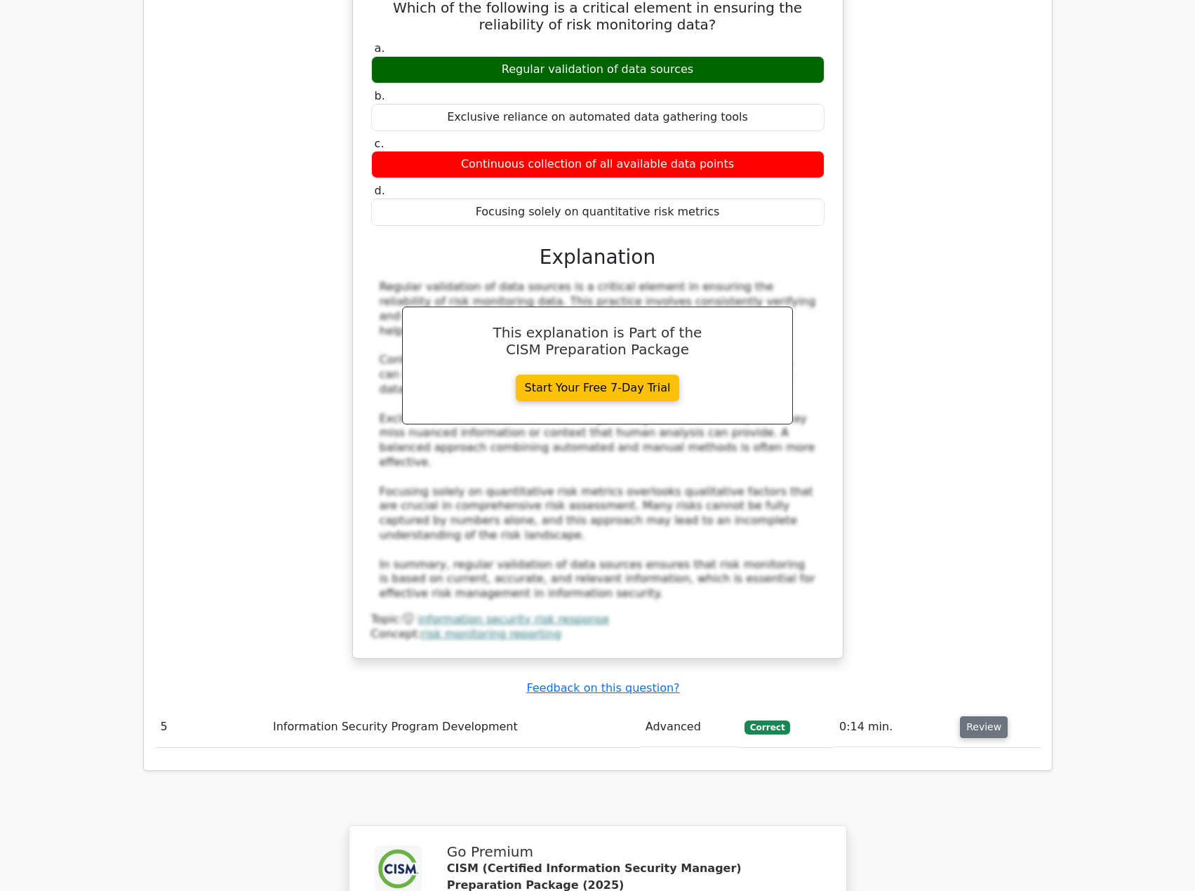
click at [985, 717] on button "Review" at bounding box center [984, 728] width 48 height 22
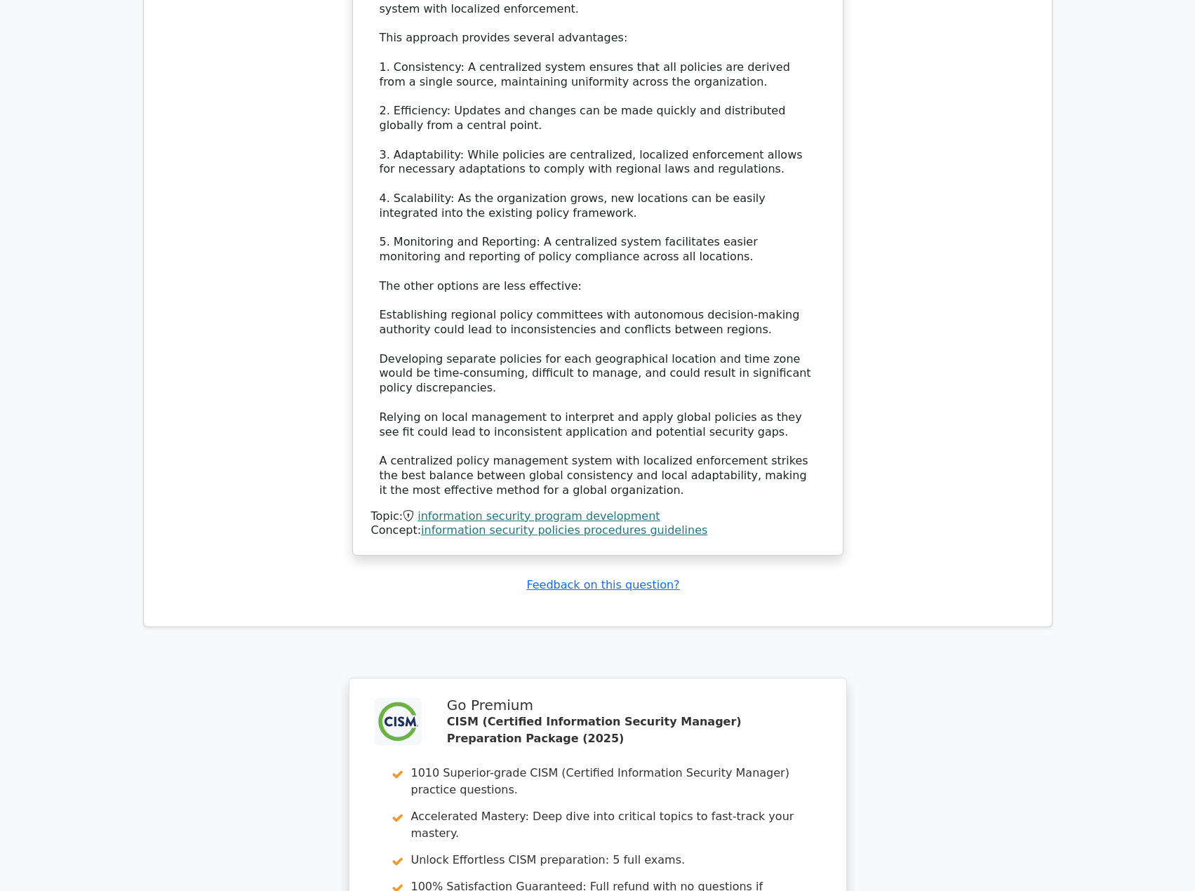
scroll to position [5263, 0]
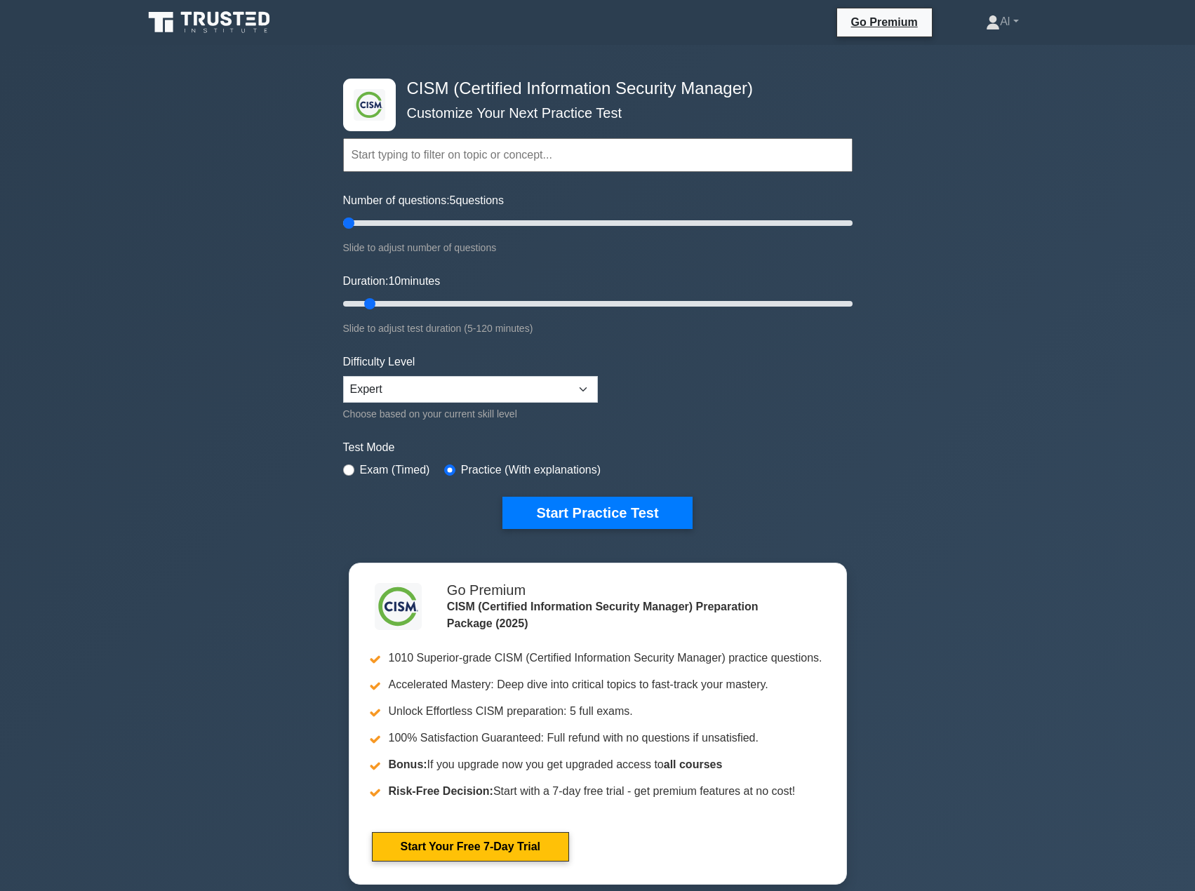
drag, startPoint x: 366, startPoint y: 222, endPoint x: 331, endPoint y: 246, distance: 42.4
type input "5"
click at [343, 225] on input "Number of questions: 5 questions" at bounding box center [597, 223] width 509 height 17
drag, startPoint x: 369, startPoint y: 302, endPoint x: 336, endPoint y: 368, distance: 73.8
type input "5"
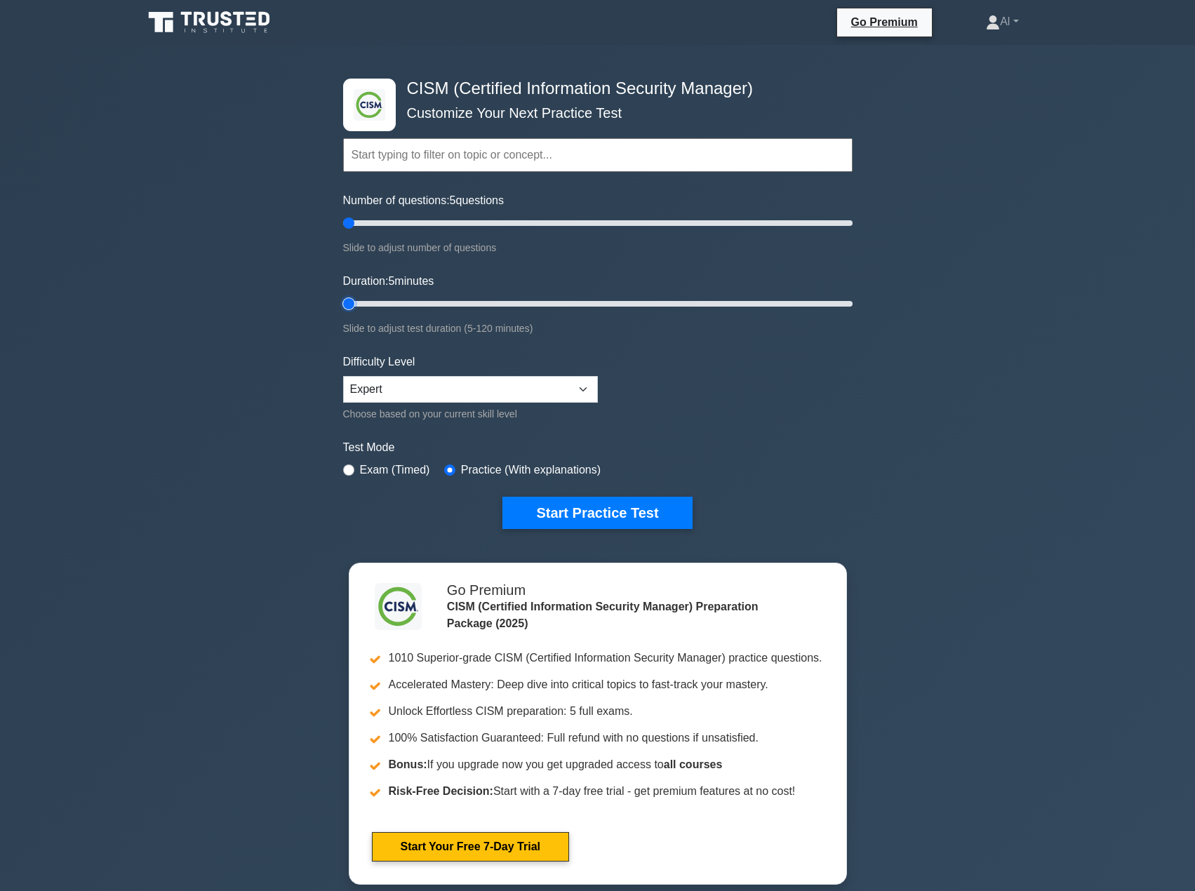
click at [343, 312] on input "Duration: 5 minutes" at bounding box center [597, 303] width 509 height 17
click at [569, 511] on button "Start Practice Test" at bounding box center [596, 513] width 189 height 32
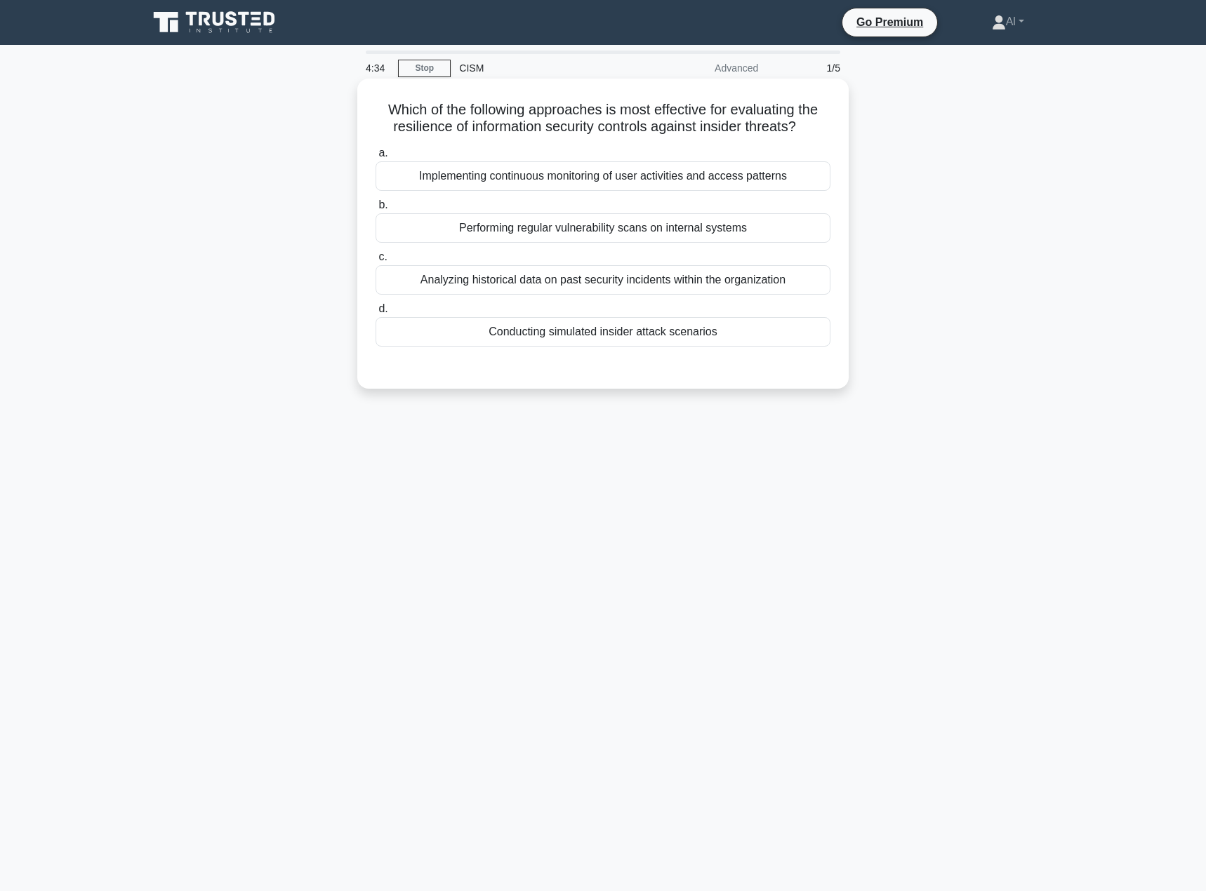
click at [610, 333] on div "Conducting simulated insider attack scenarios" at bounding box center [602, 331] width 455 height 29
click at [375, 314] on input "d. Conducting simulated insider attack scenarios" at bounding box center [375, 309] width 0 height 9
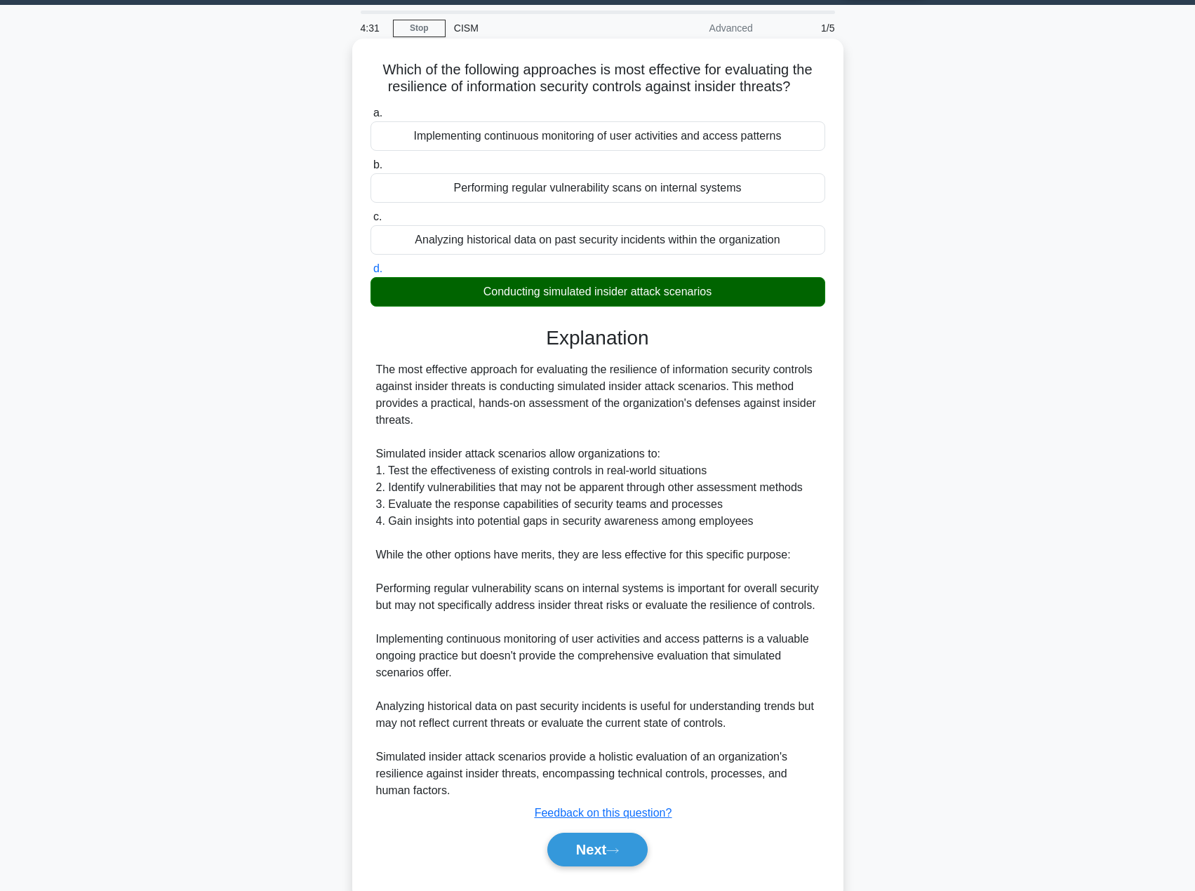
scroll to position [76, 0]
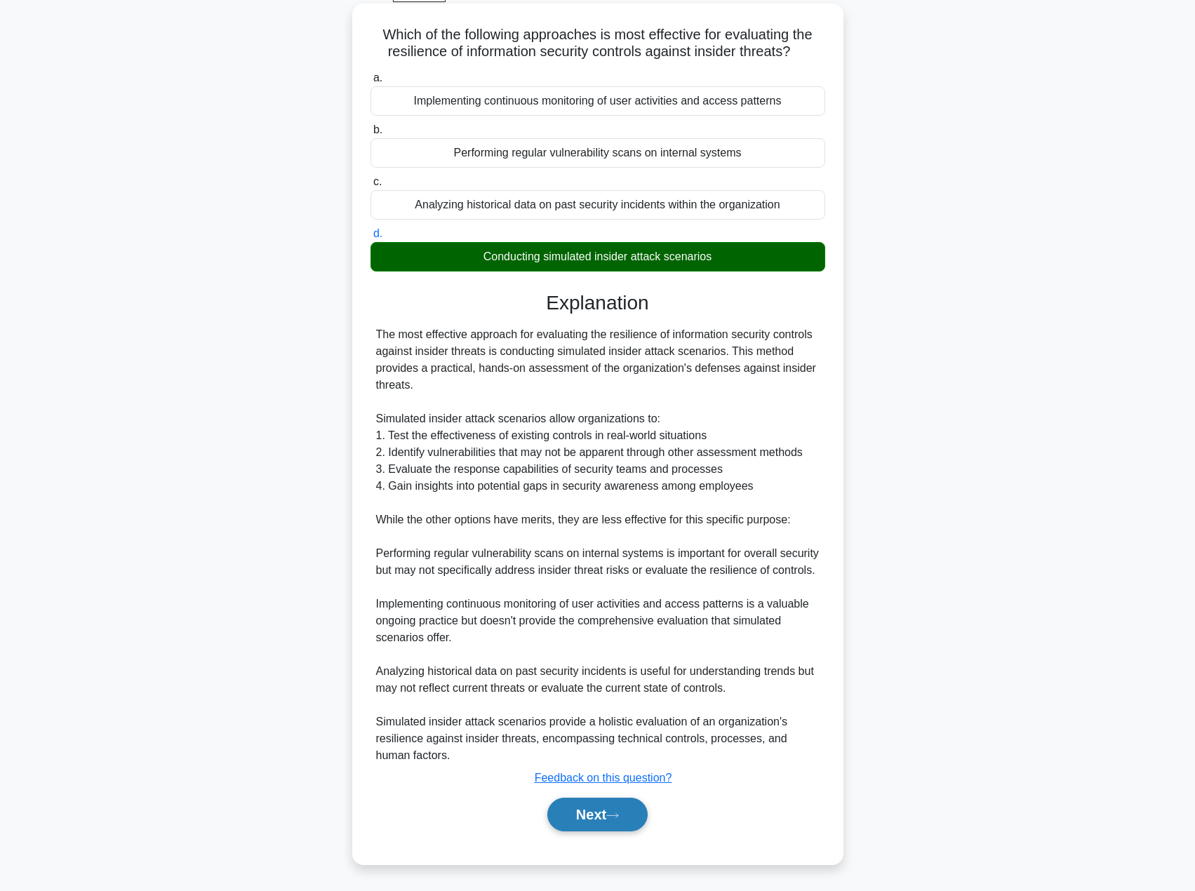
click at [616, 809] on button "Next" at bounding box center [597, 815] width 100 height 34
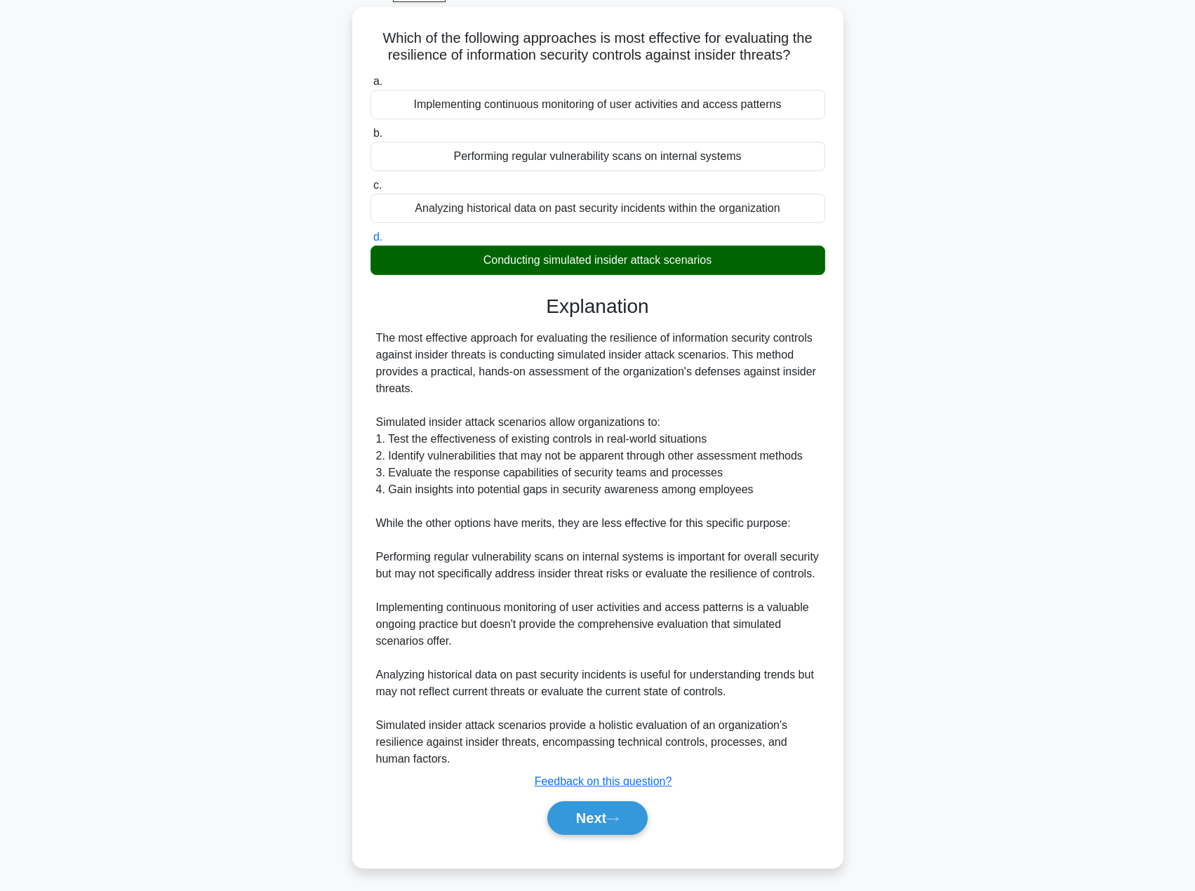
scroll to position [0, 0]
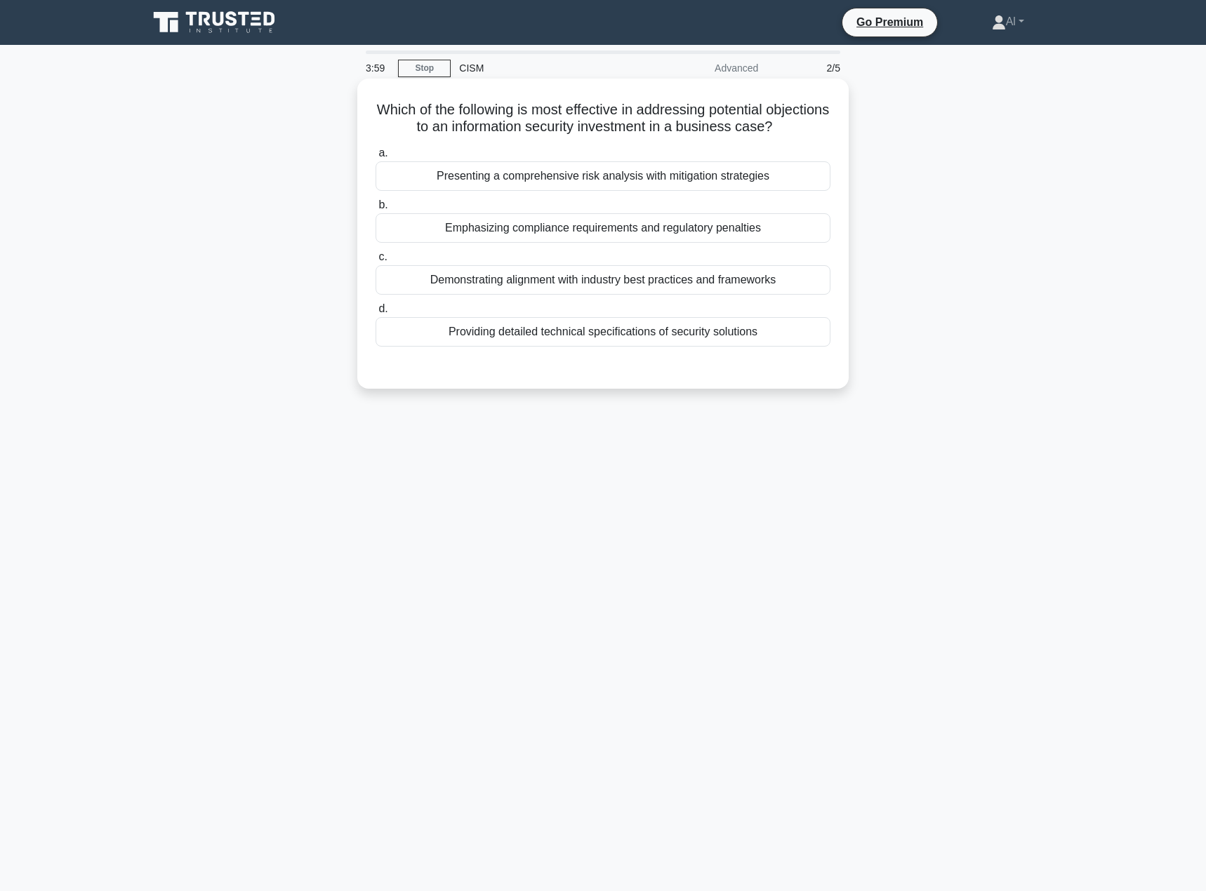
click at [602, 181] on div "Presenting a comprehensive risk analysis with mitigation strategies" at bounding box center [602, 175] width 455 height 29
click at [375, 158] on input "a. Presenting a comprehensive risk analysis with mitigation strategies" at bounding box center [375, 153] width 0 height 9
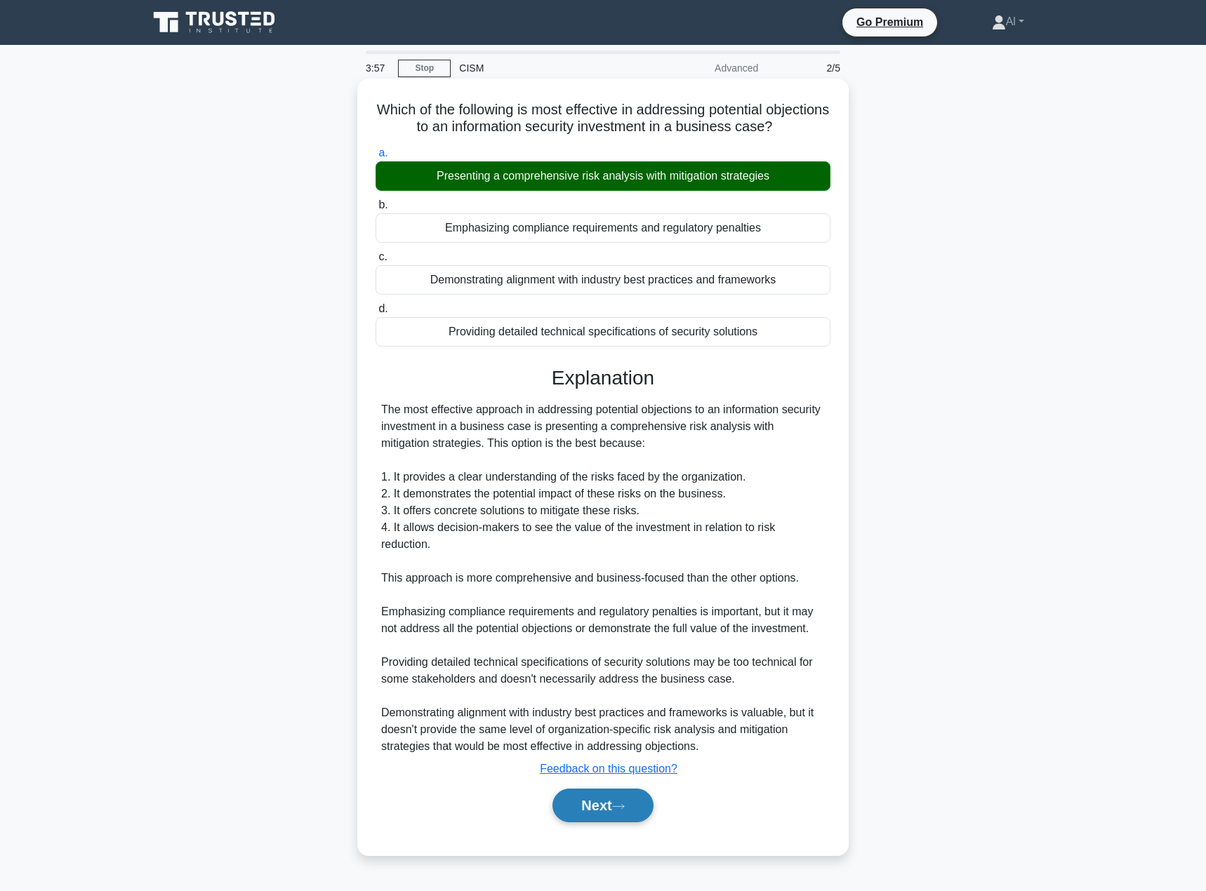
click at [601, 798] on button "Next" at bounding box center [602, 806] width 100 height 34
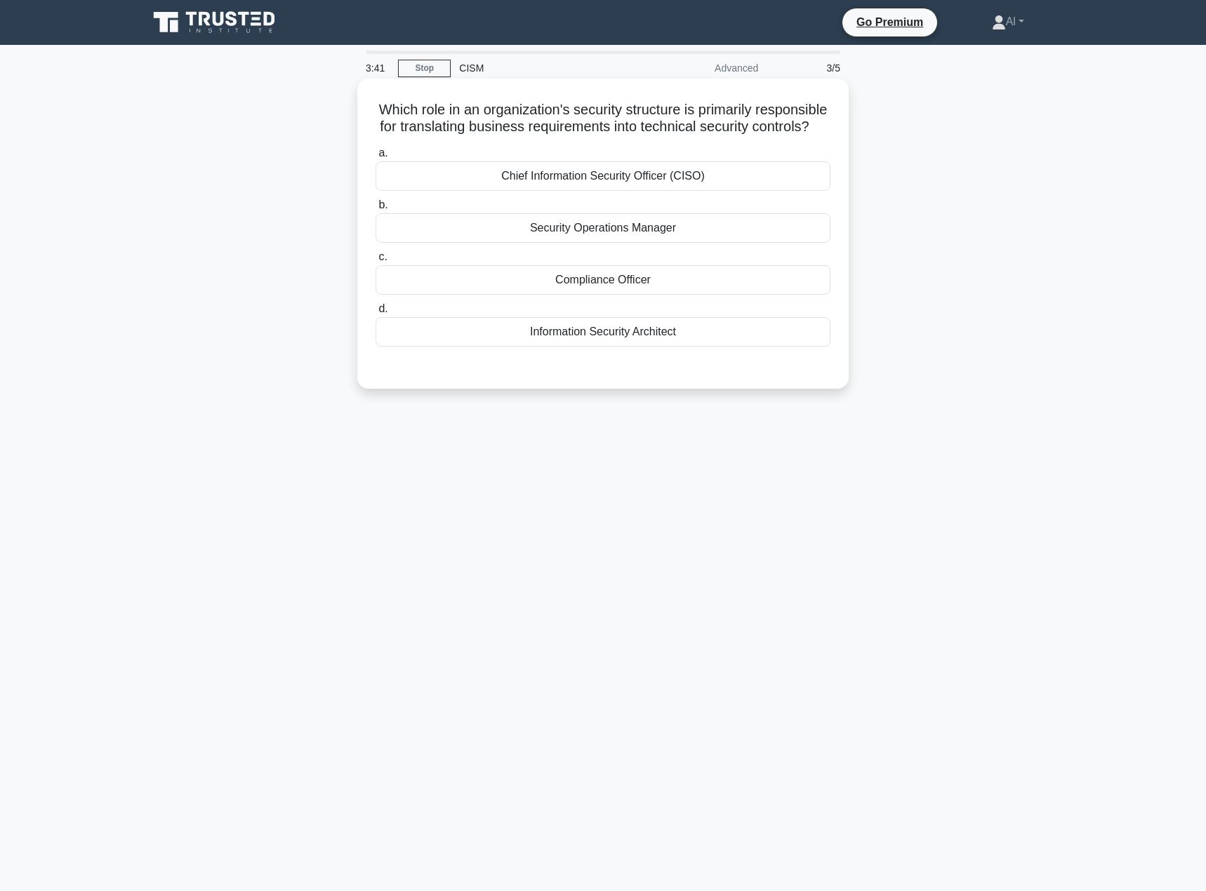
click at [618, 347] on div "Information Security Architect" at bounding box center [602, 331] width 455 height 29
click at [375, 314] on input "d. Information Security Architect" at bounding box center [375, 309] width 0 height 9
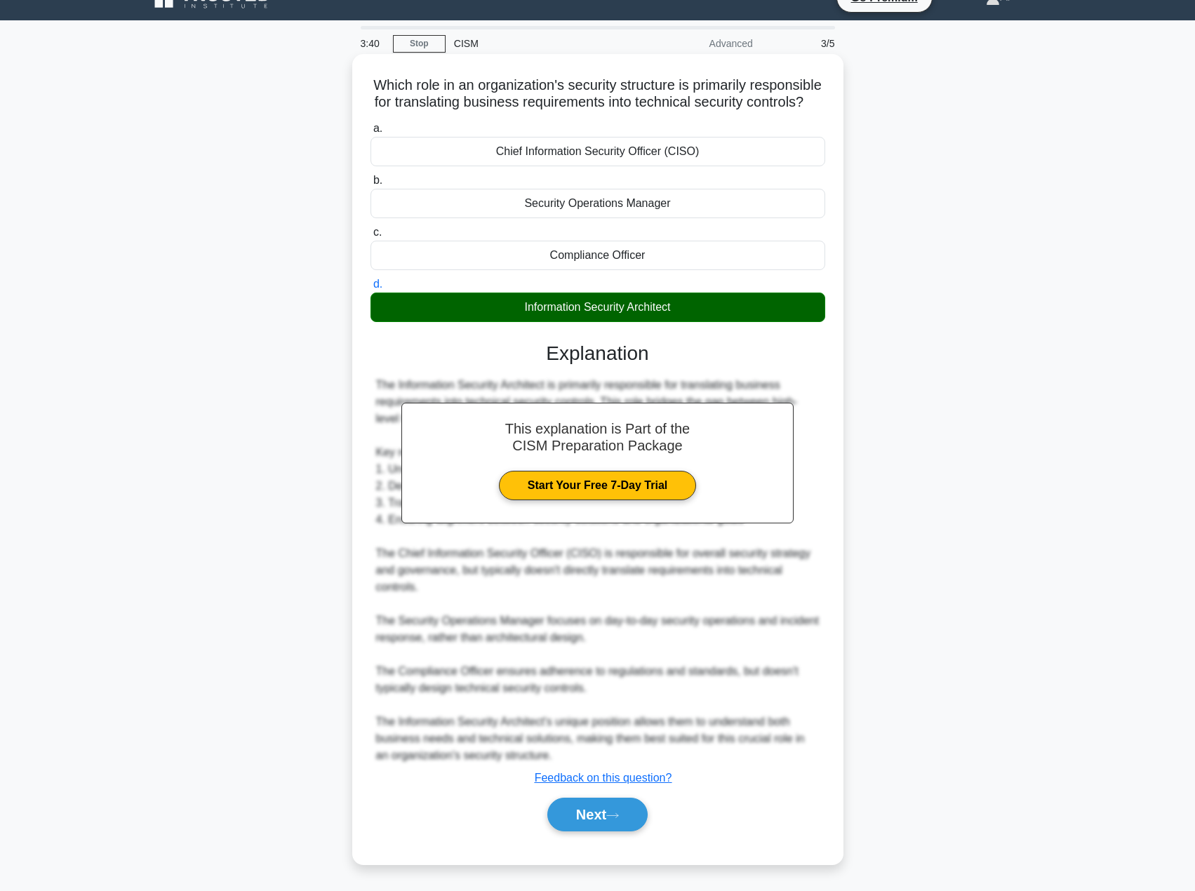
scroll to position [42, 0]
click at [601, 810] on button "Next" at bounding box center [597, 815] width 100 height 34
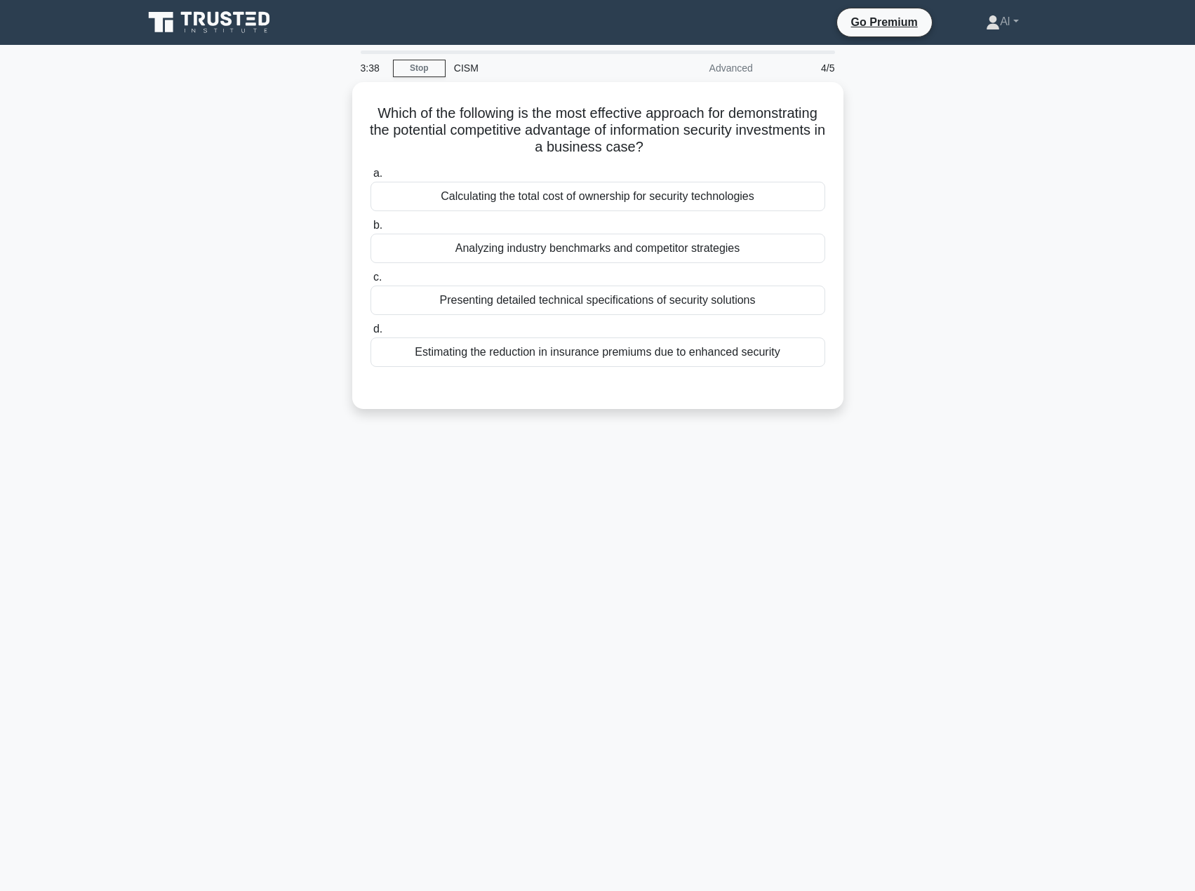
scroll to position [0, 0]
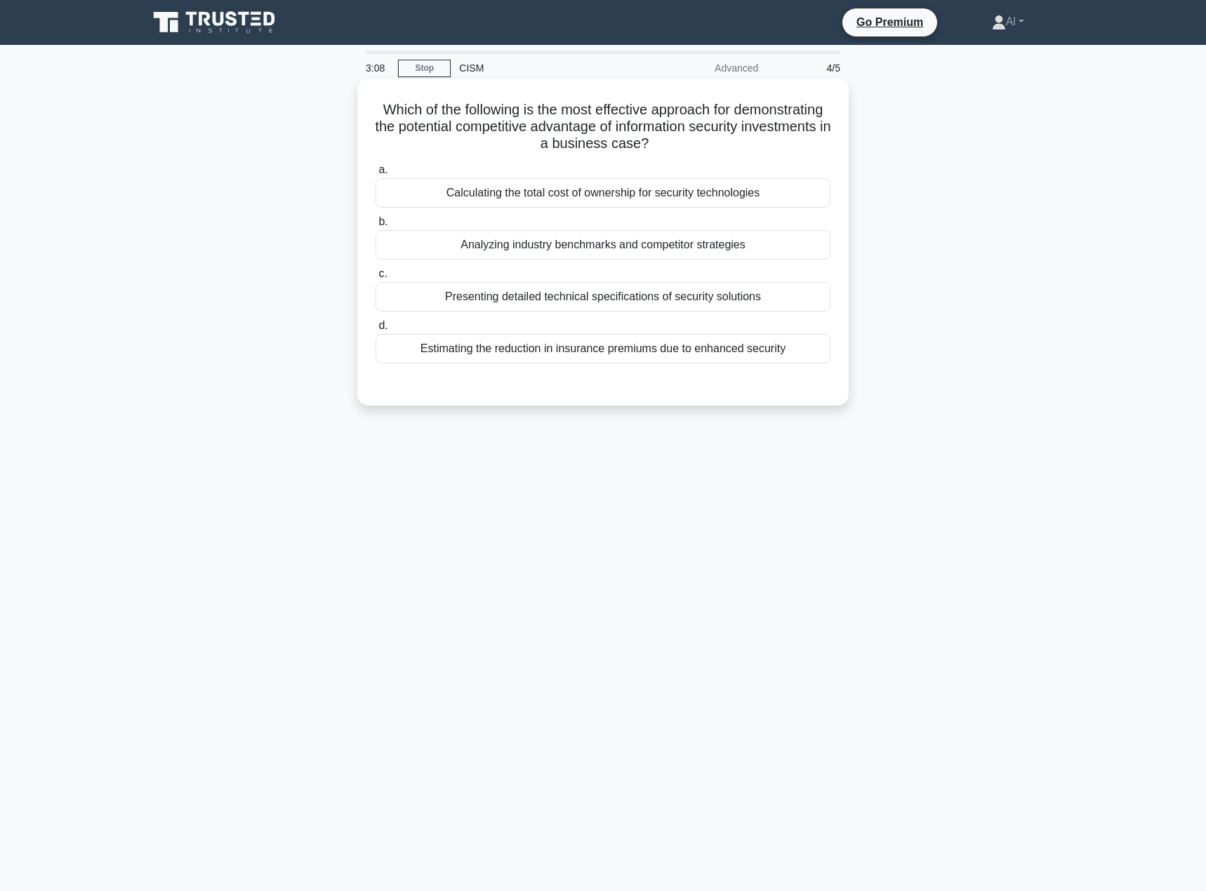
click at [636, 298] on div "Presenting detailed technical specifications of security solutions" at bounding box center [602, 296] width 455 height 29
click at [375, 279] on input "c. Presenting detailed technical specifications of security solutions" at bounding box center [375, 273] width 0 height 9
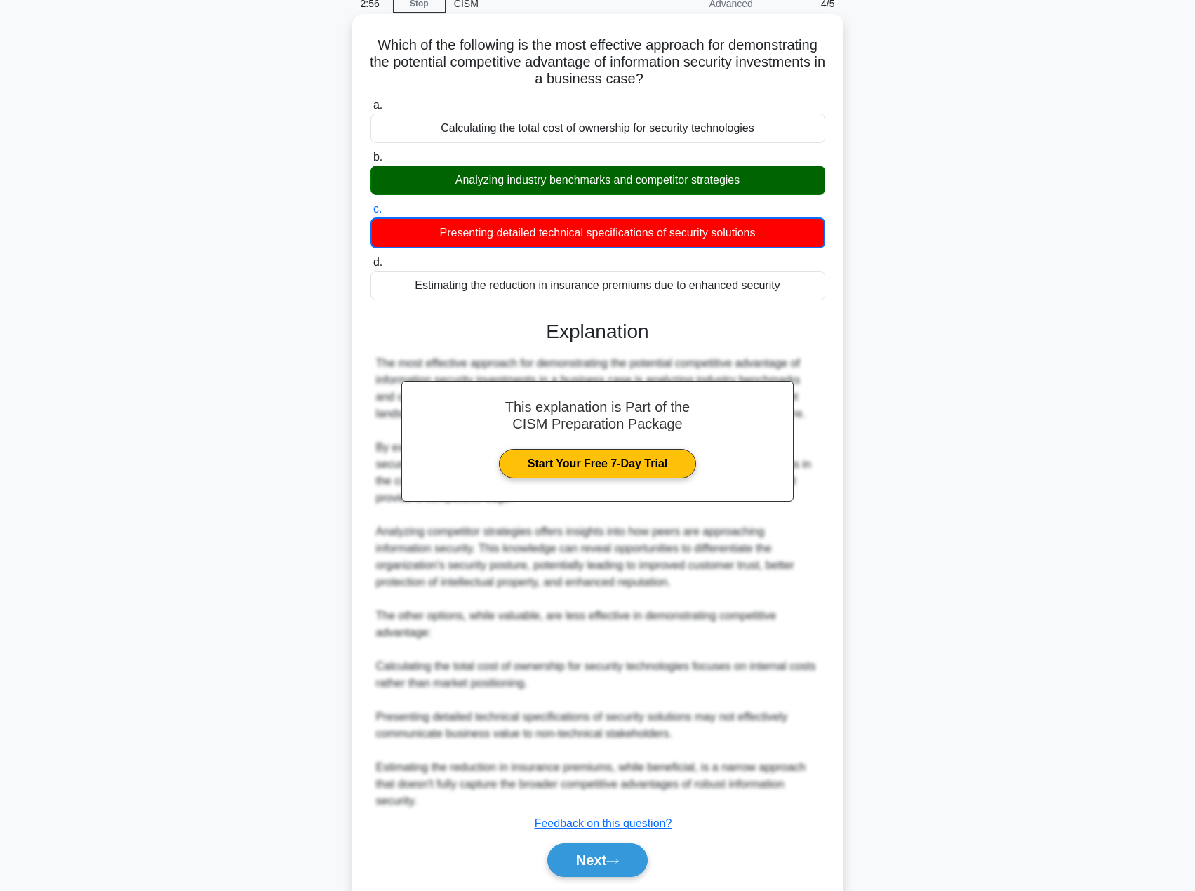
scroll to position [111, 0]
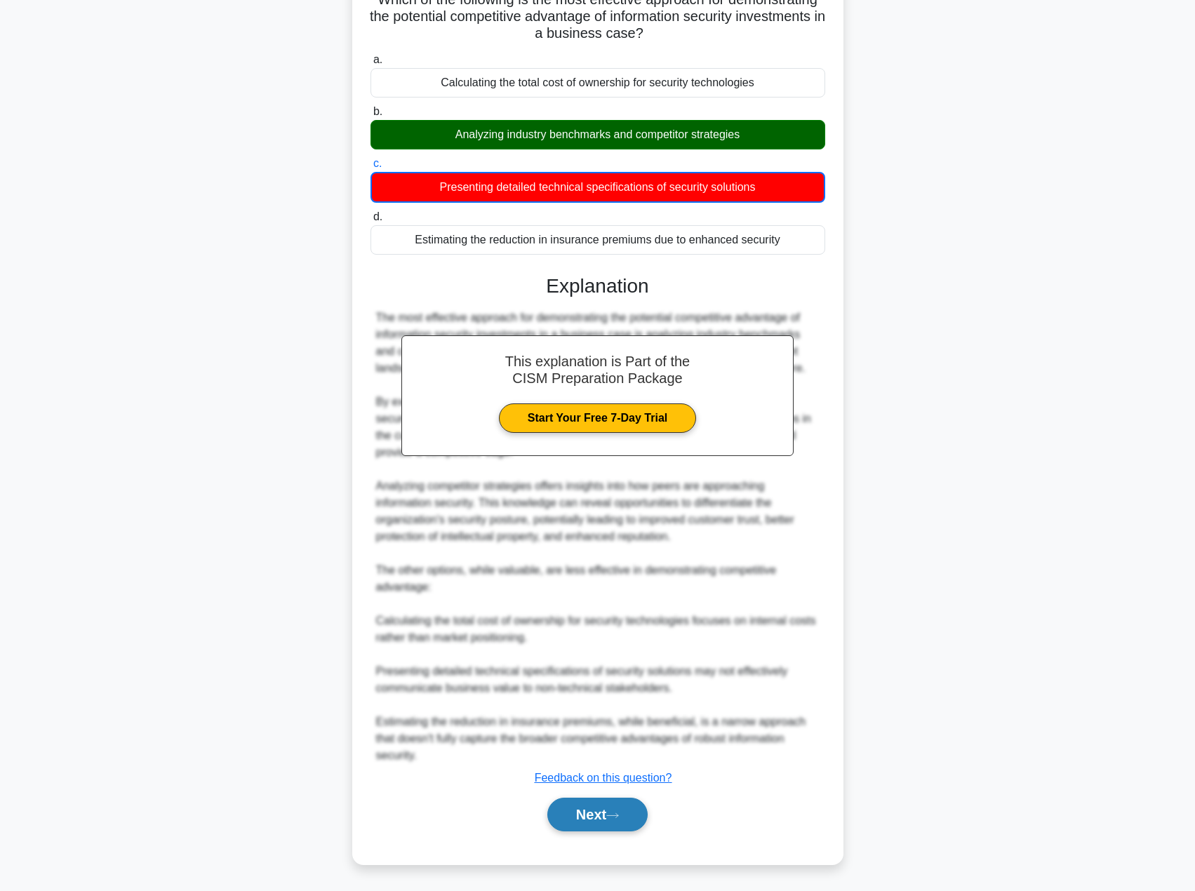
click at [606, 808] on button "Next" at bounding box center [597, 815] width 100 height 34
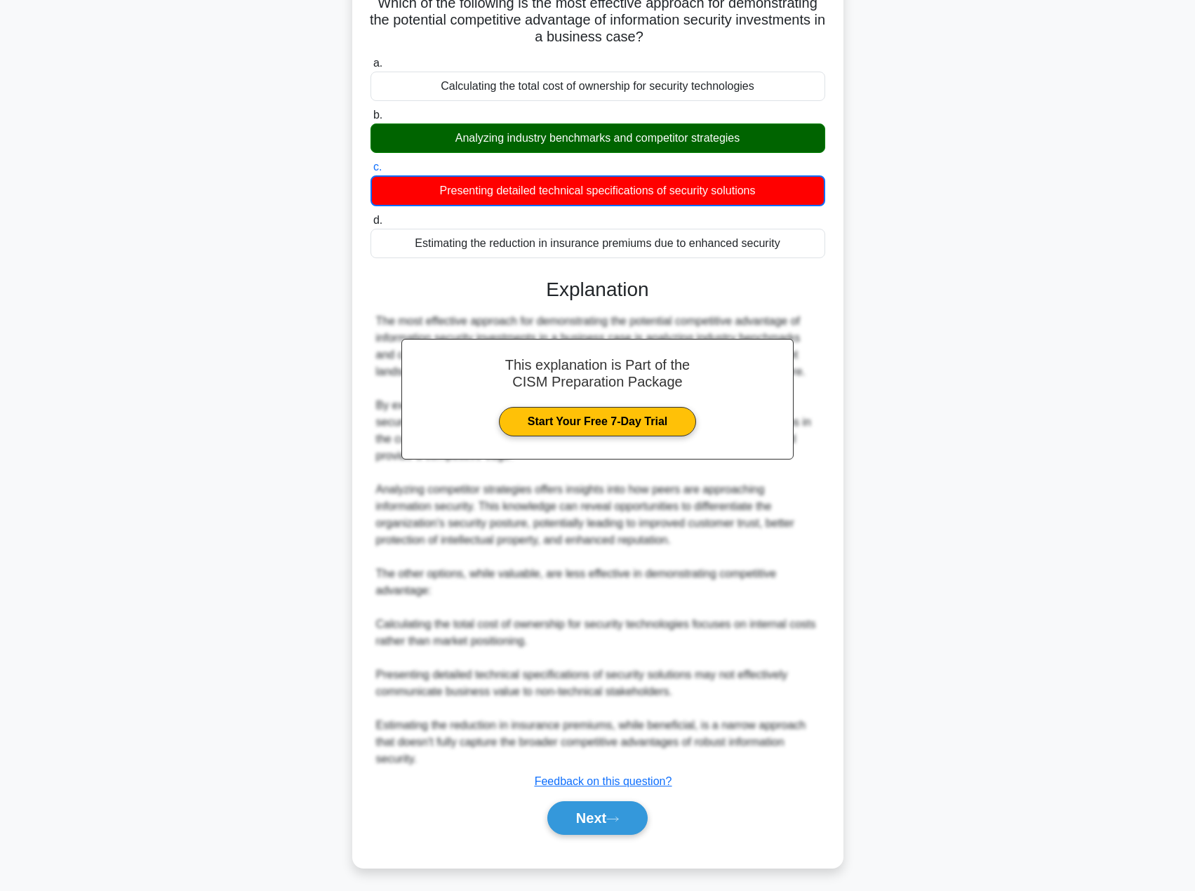
scroll to position [0, 0]
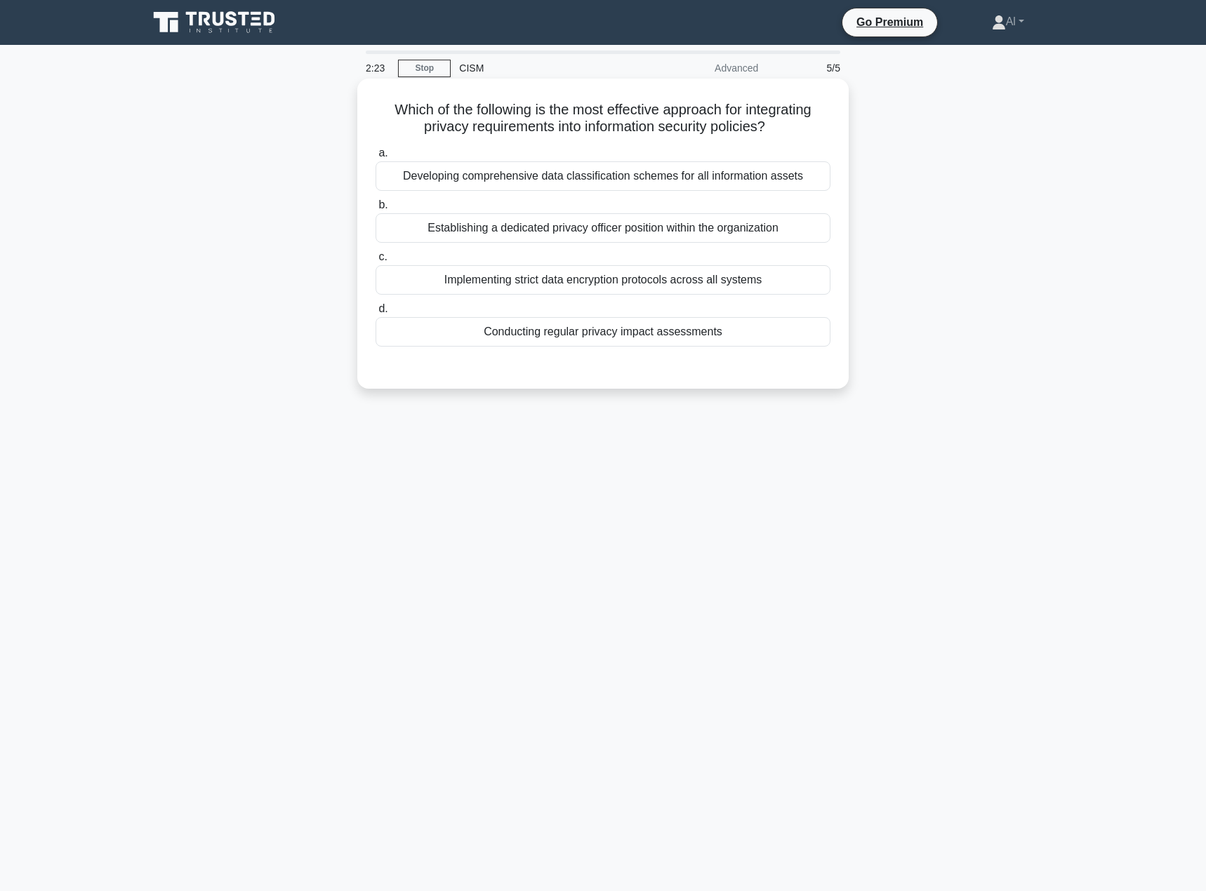
click at [585, 338] on div "Conducting regular privacy impact assessments" at bounding box center [602, 331] width 455 height 29
click at [375, 314] on input "d. Conducting regular privacy impact assessments" at bounding box center [375, 309] width 0 height 9
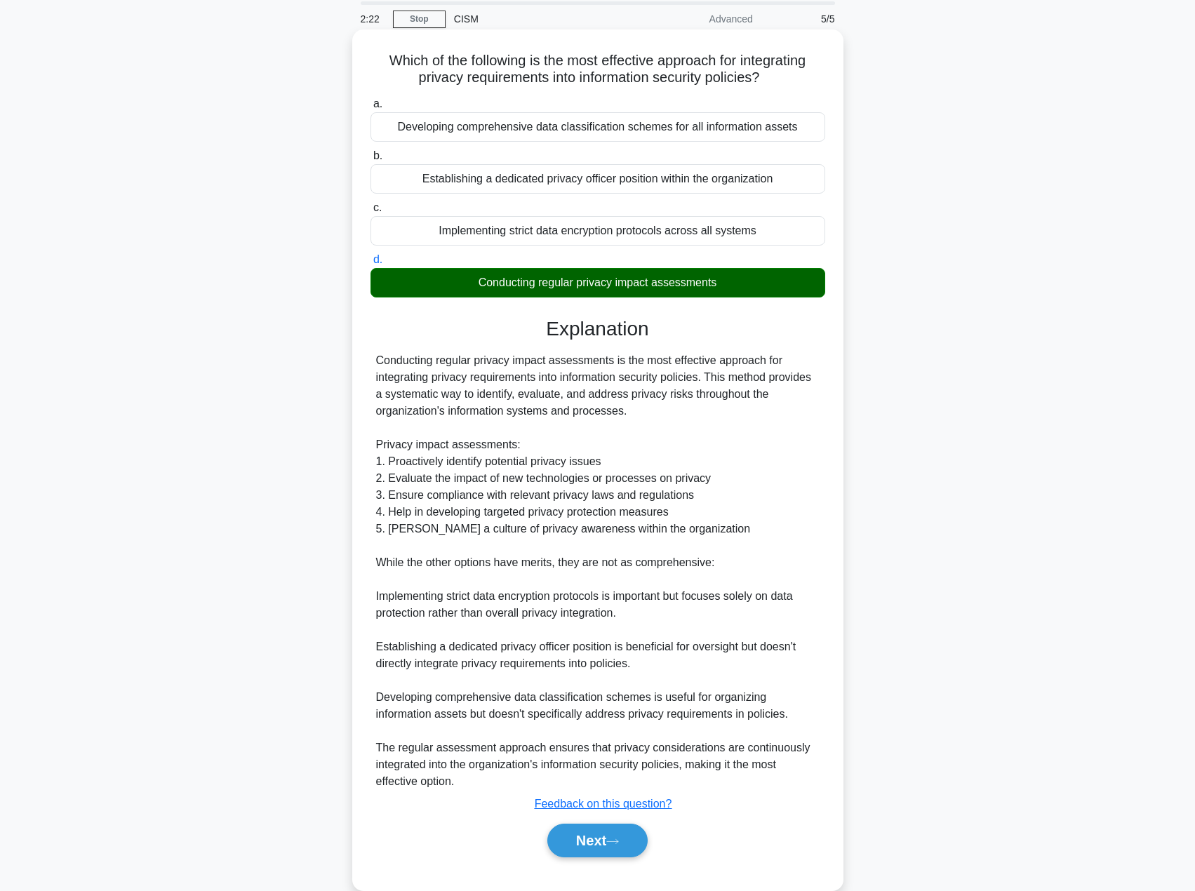
scroll to position [76, 0]
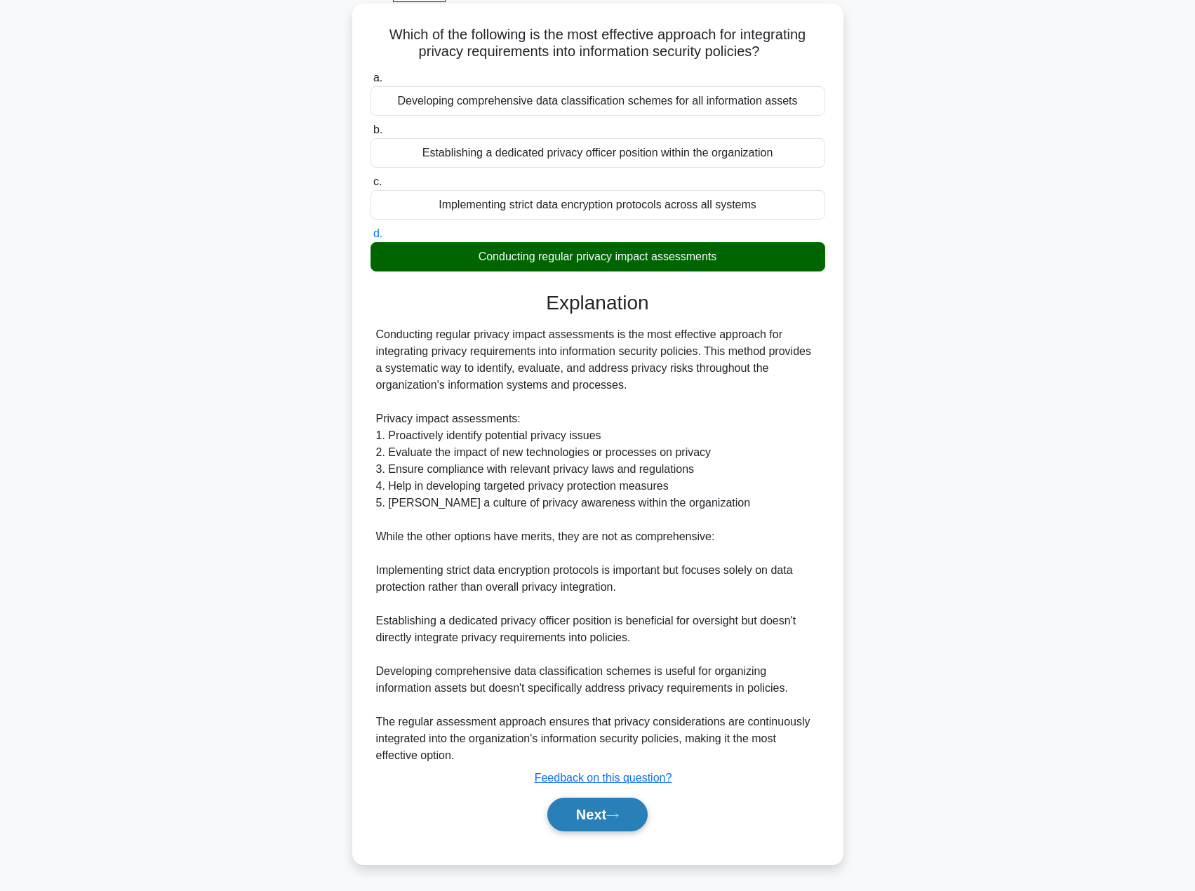
click at [594, 817] on button "Next" at bounding box center [597, 815] width 100 height 34
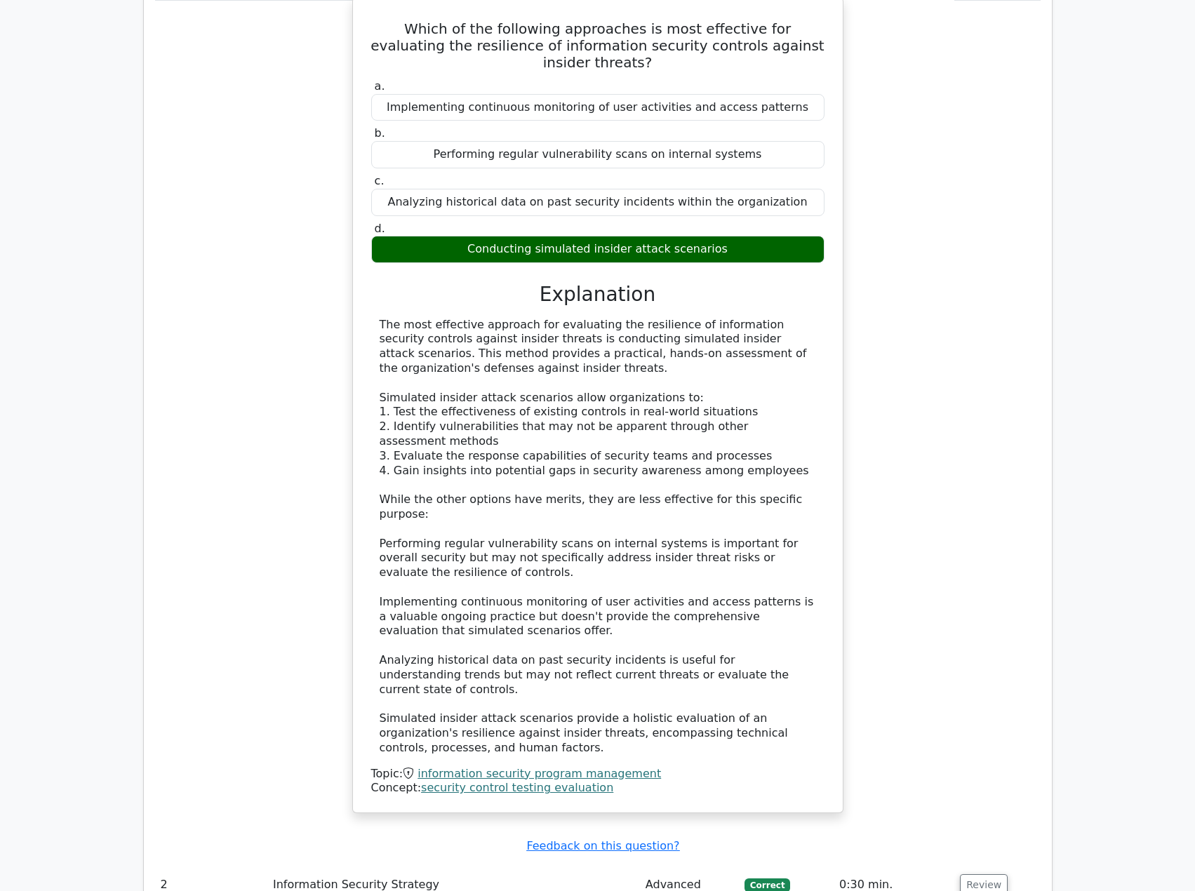
scroll to position [1333, 0]
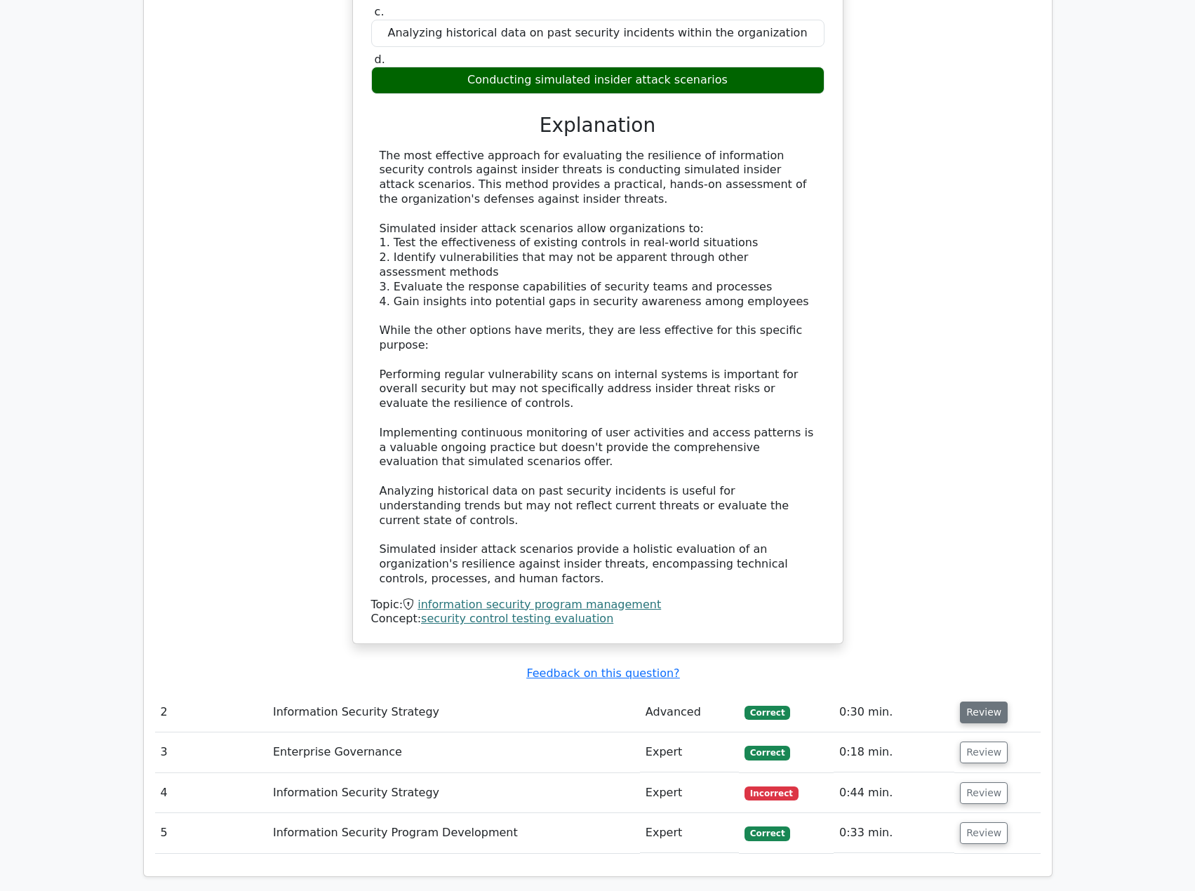
click at [969, 702] on button "Review" at bounding box center [984, 713] width 48 height 22
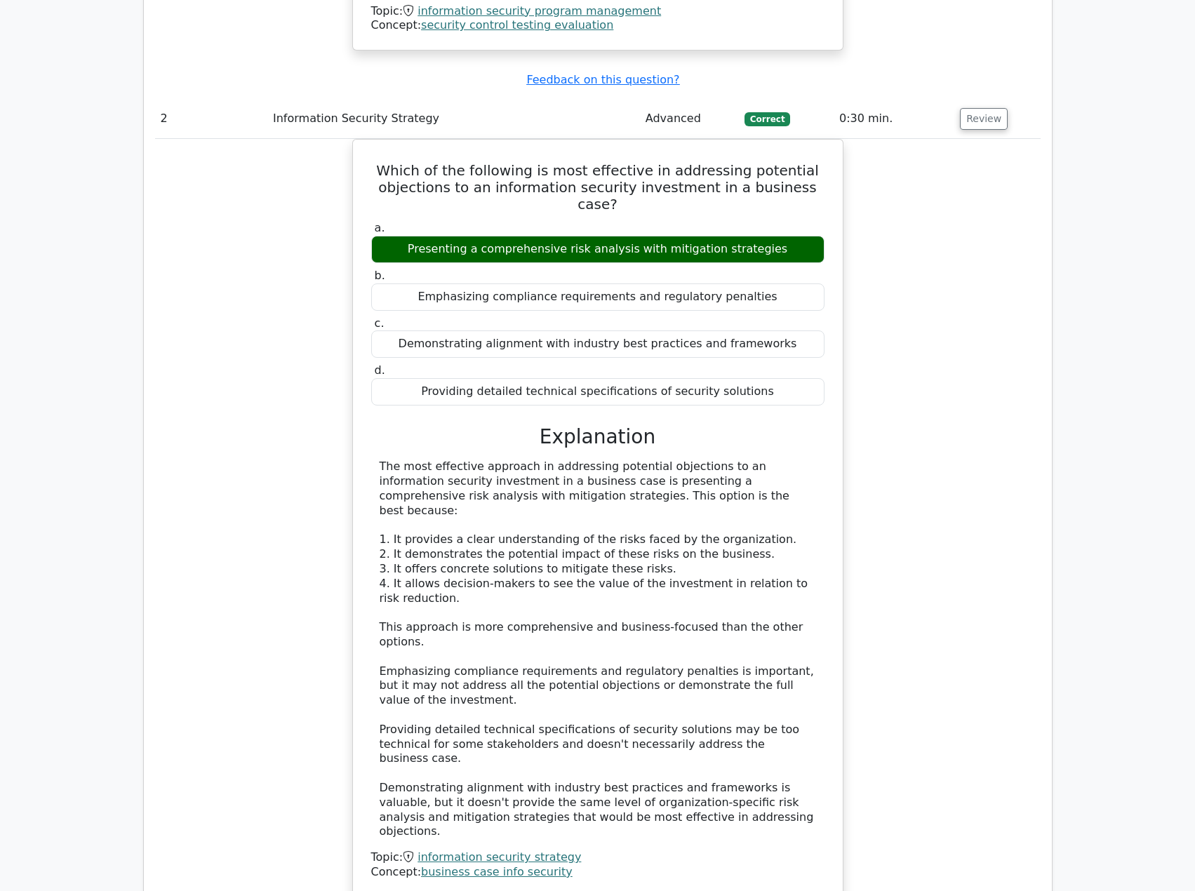
scroll to position [2035, 0]
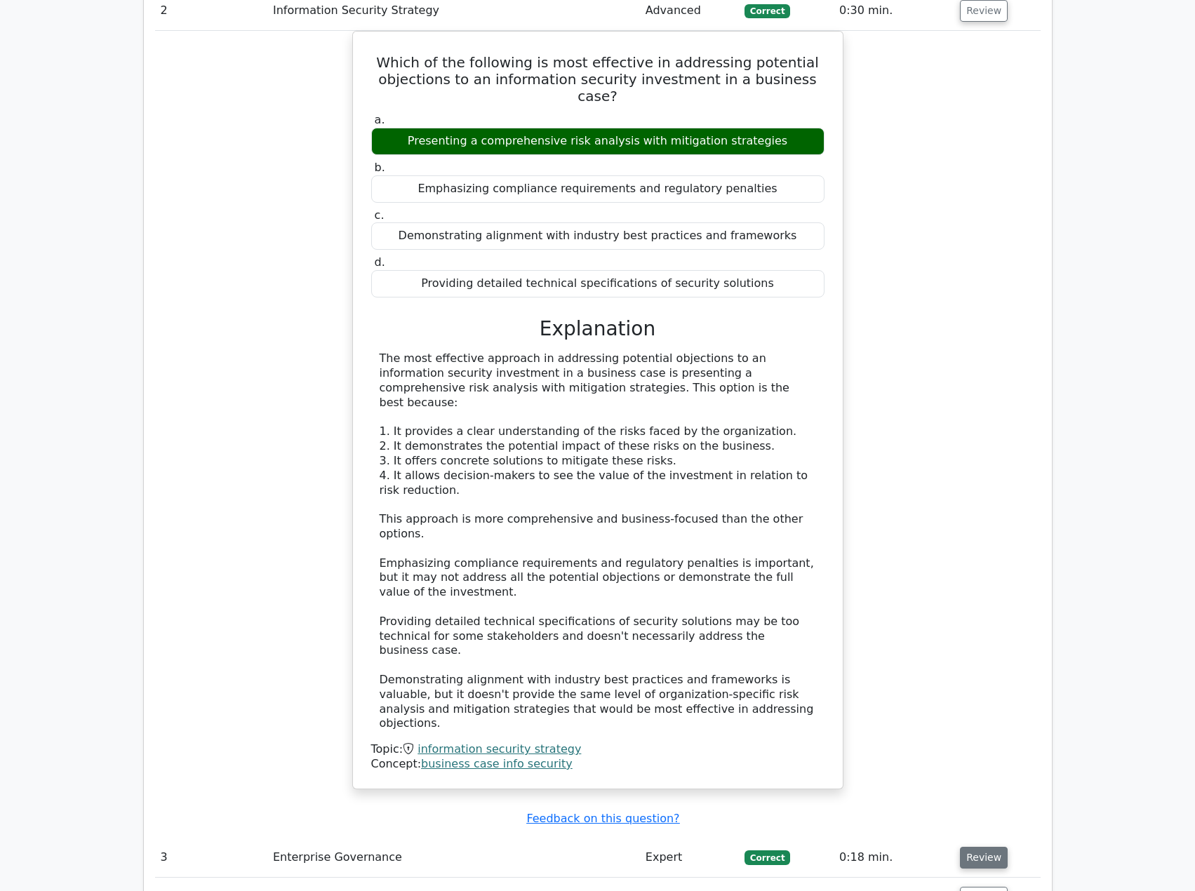
click at [964, 847] on button "Review" at bounding box center [984, 858] width 48 height 22
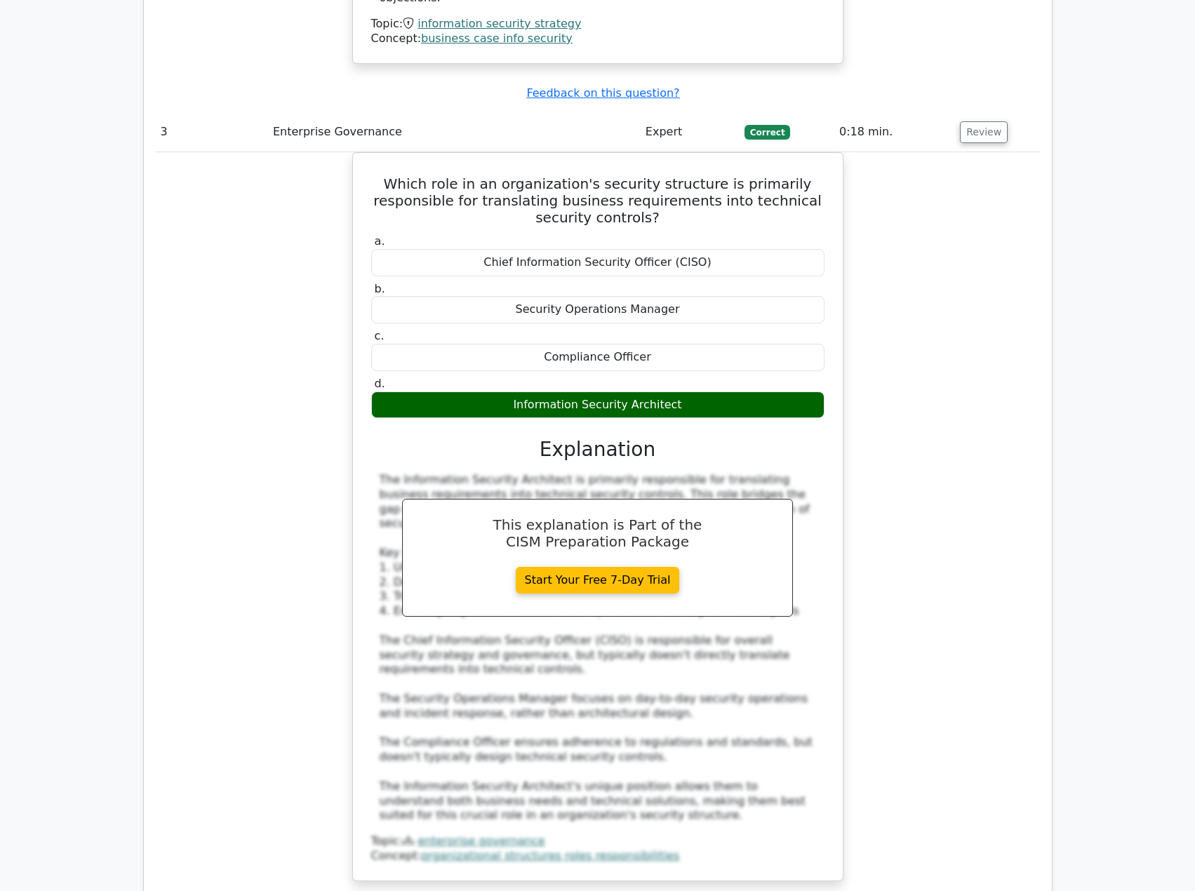
scroll to position [2877, 0]
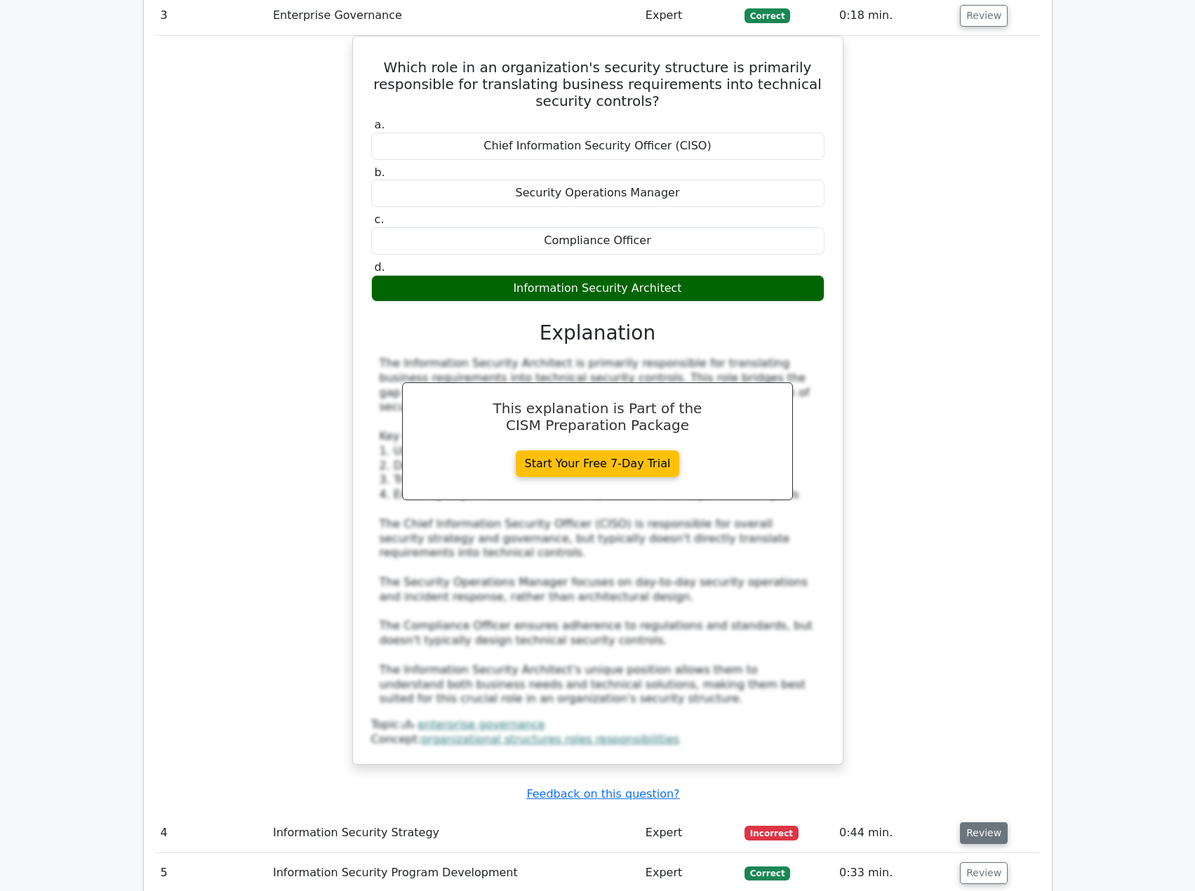
click at [973, 822] on button "Review" at bounding box center [984, 833] width 48 height 22
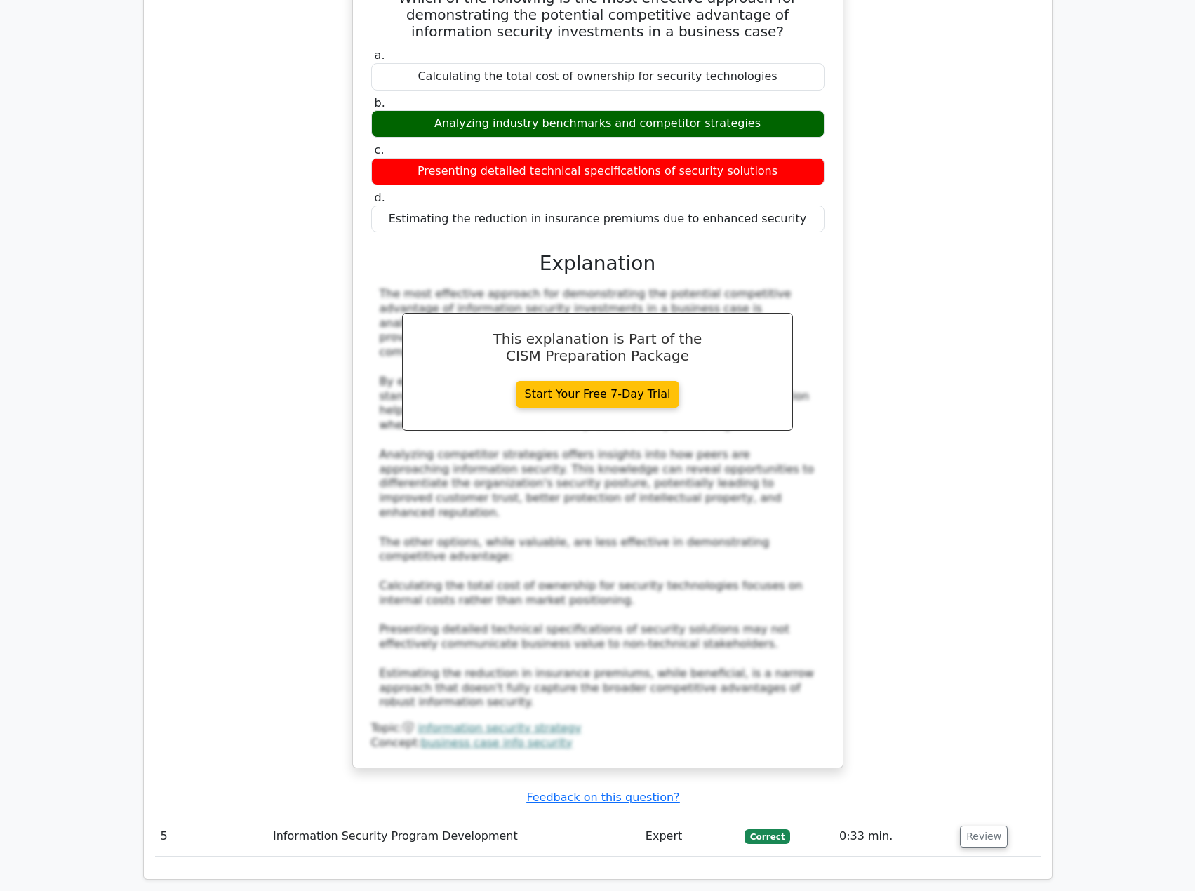
scroll to position [3790, 0]
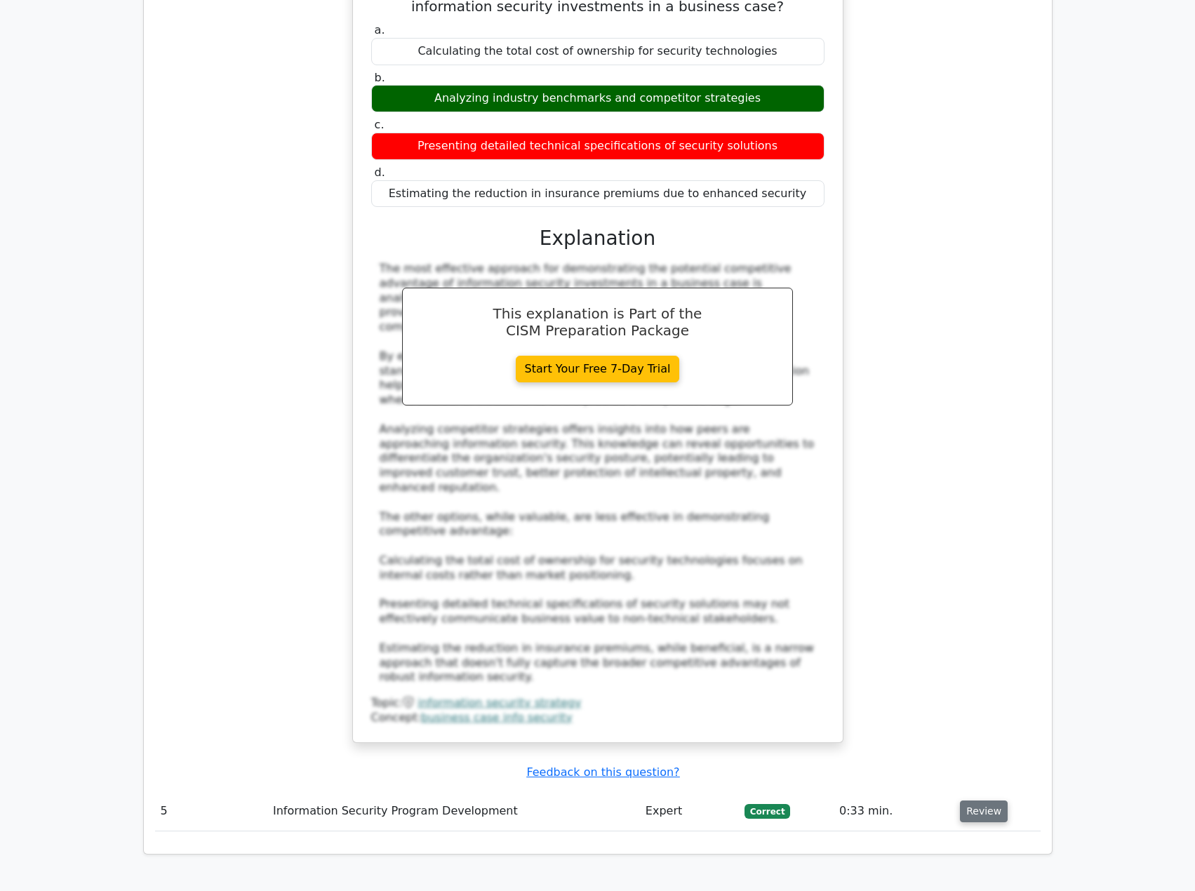
click at [968, 801] on button "Review" at bounding box center [984, 812] width 48 height 22
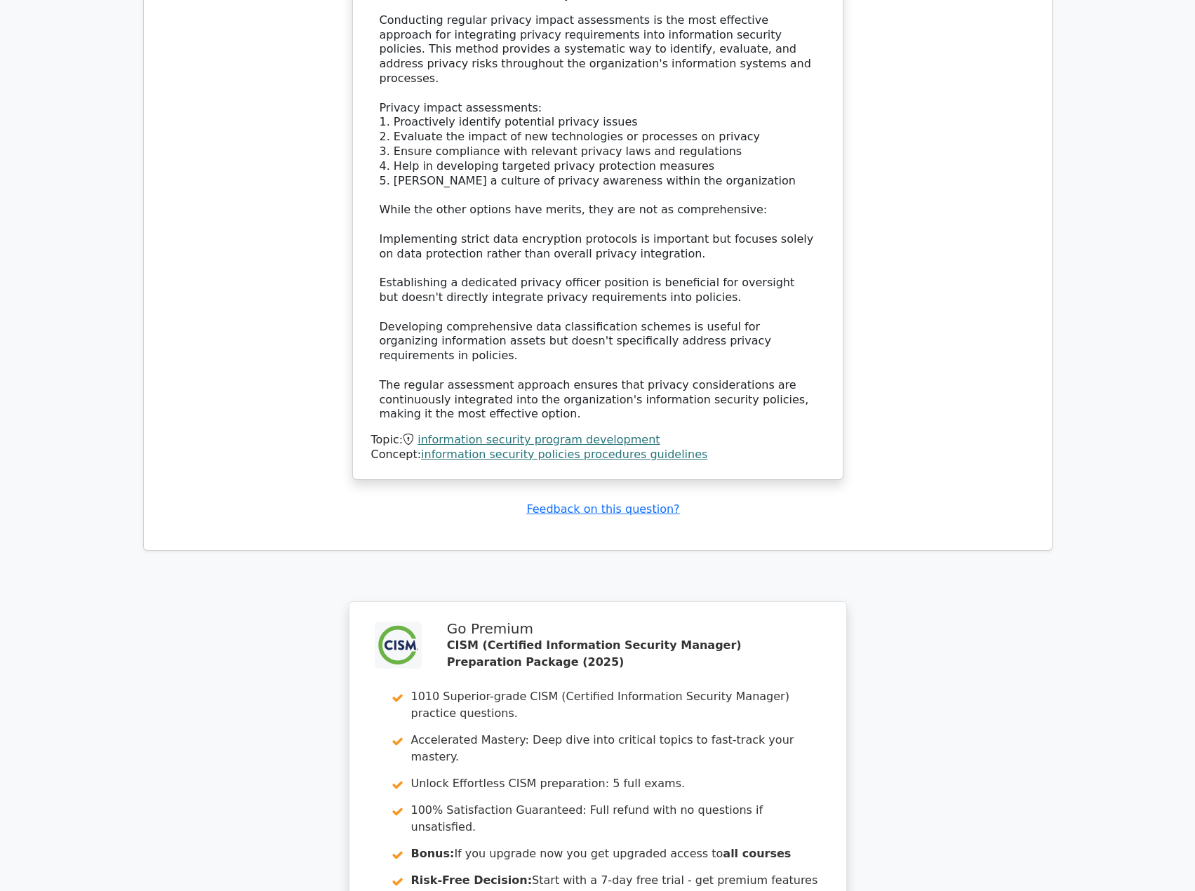
scroll to position [4976, 0]
